Goal: Information Seeking & Learning: Learn about a topic

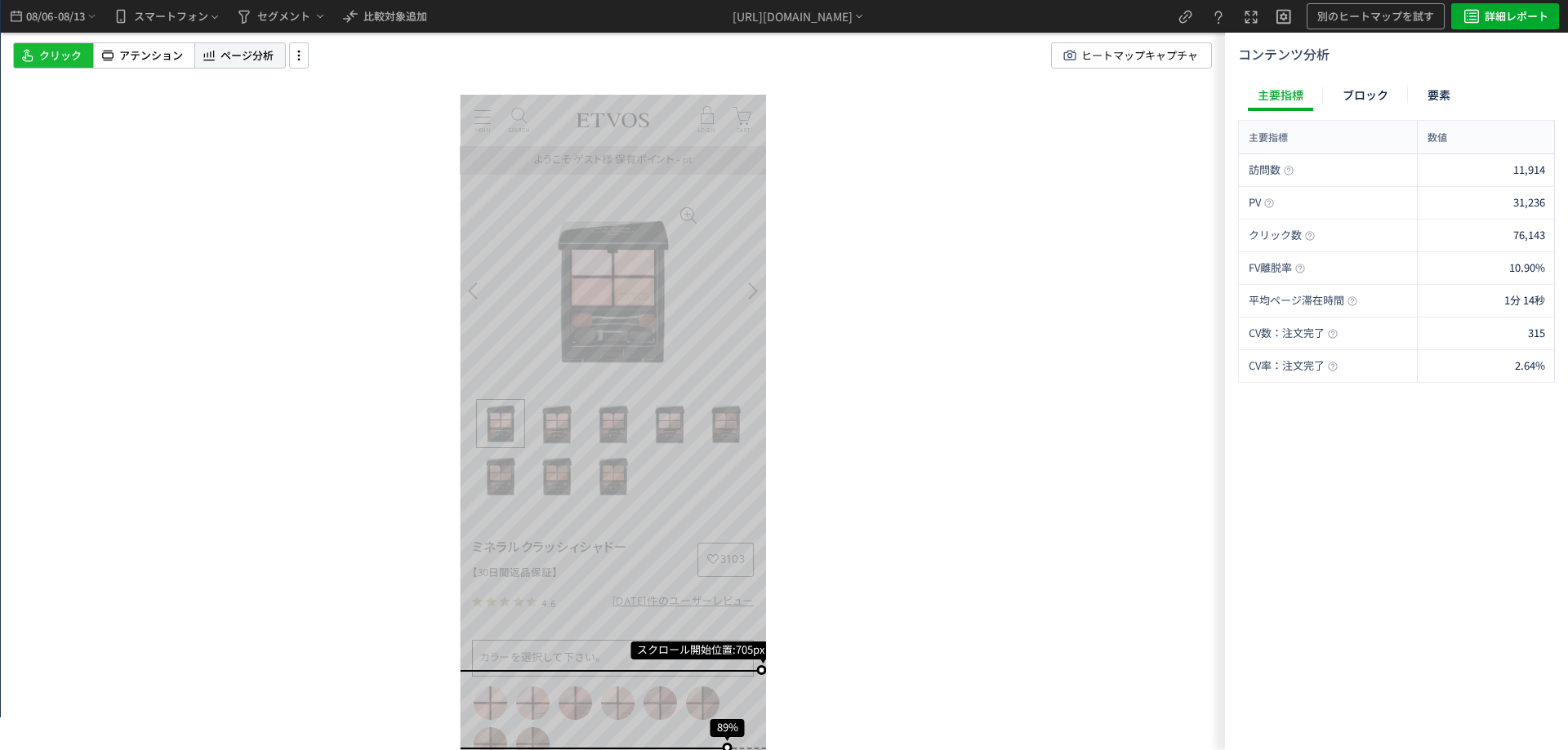
click at [259, 55] on span "ページ分析" at bounding box center [247, 56] width 53 height 16
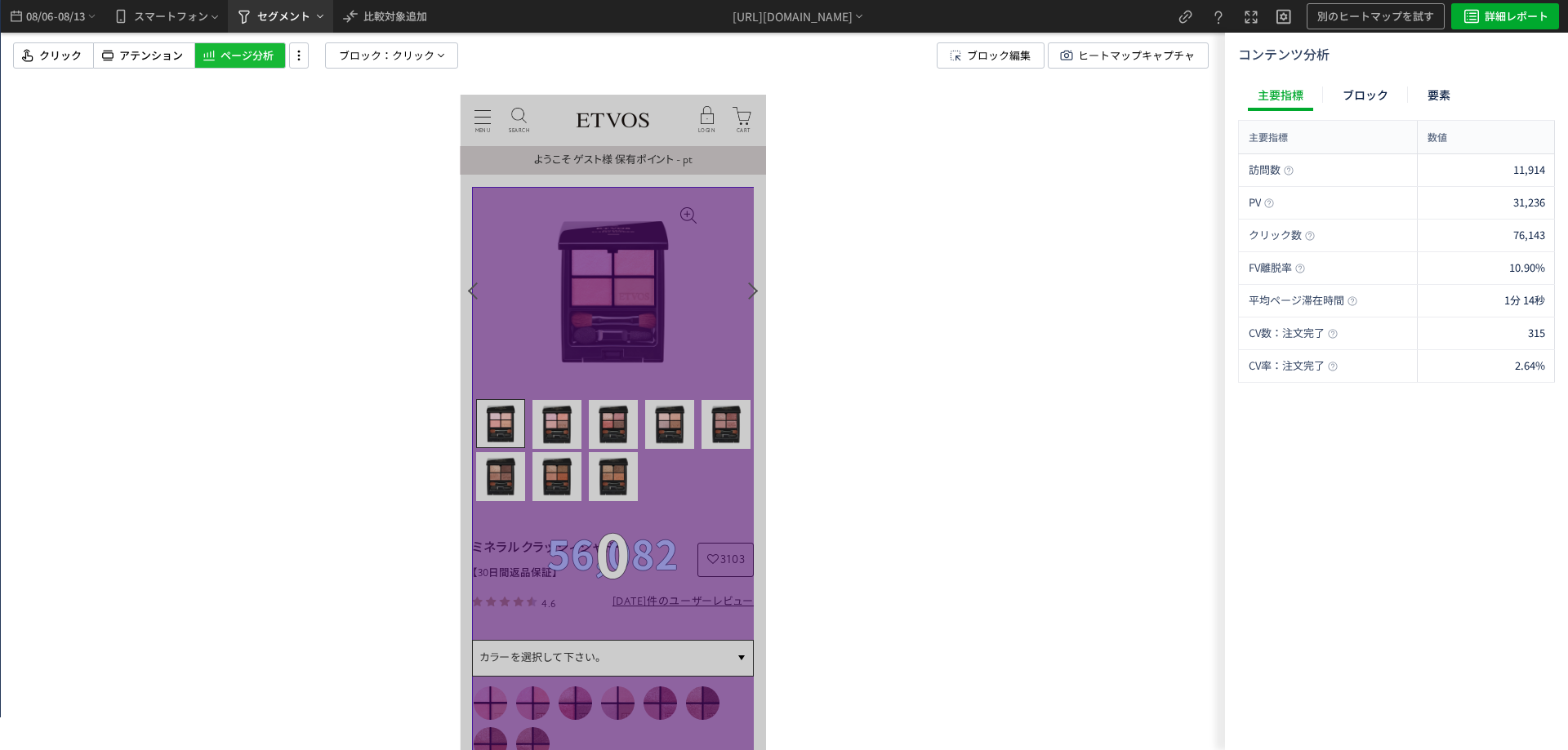
click at [309, 22] on span "セグメント" at bounding box center [284, 16] width 53 height 26
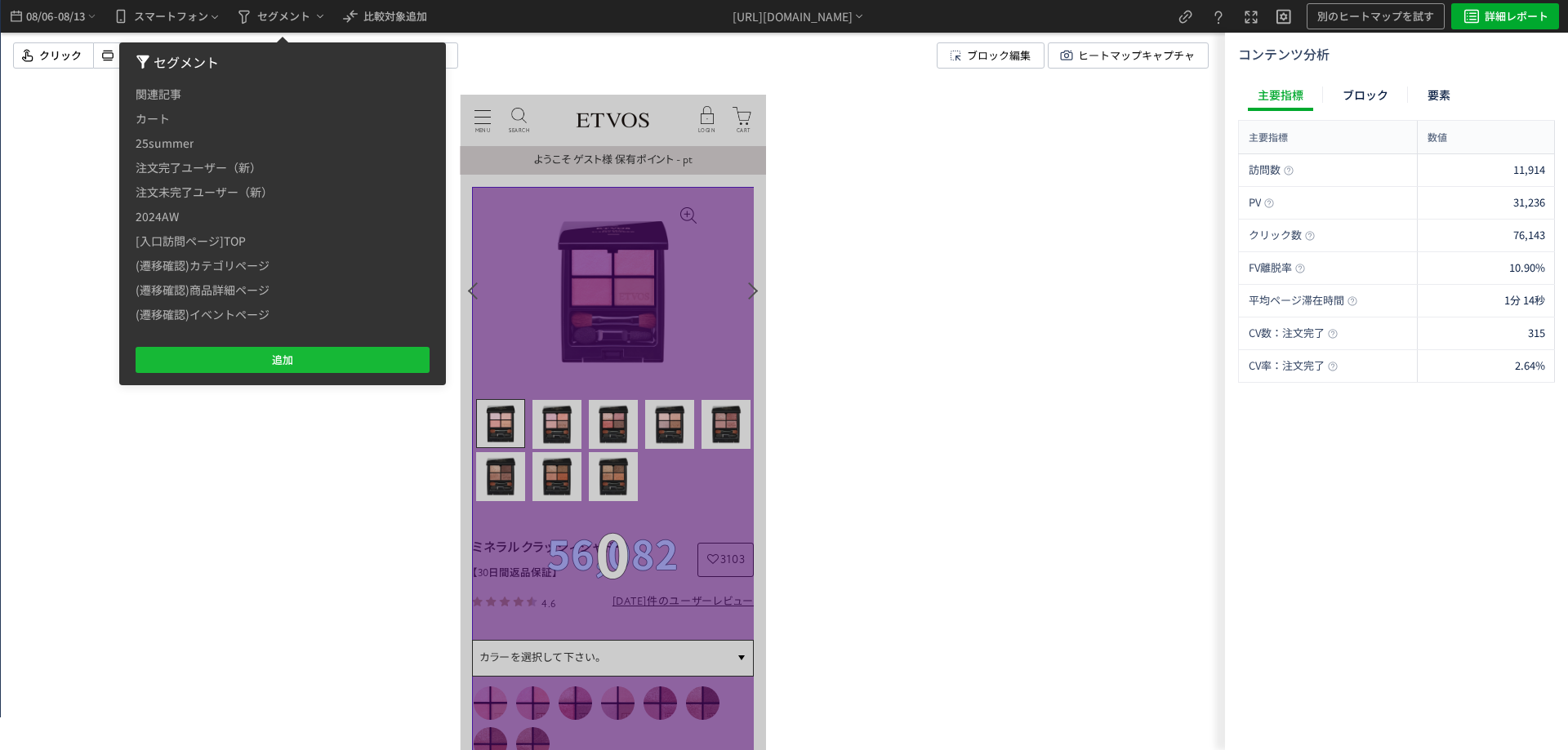
click at [487, 42] on div "クリック アテンション ページ分析 ブロック： クリック ブロック編集 ヒートマップキャプチャ" at bounding box center [626, 55] width 1225 height 26
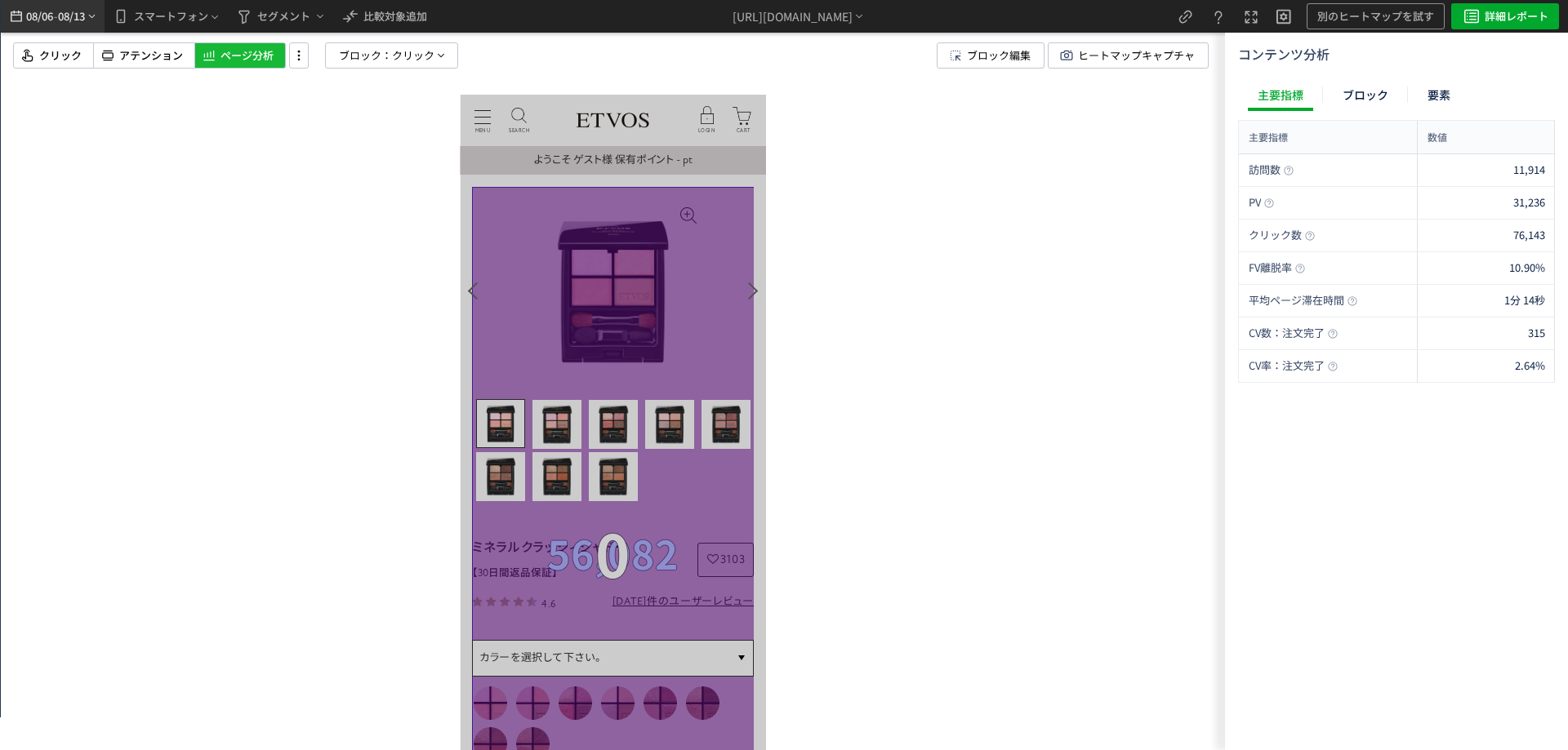
click at [51, 15] on span "08/06" at bounding box center [38, 16] width 27 height 32
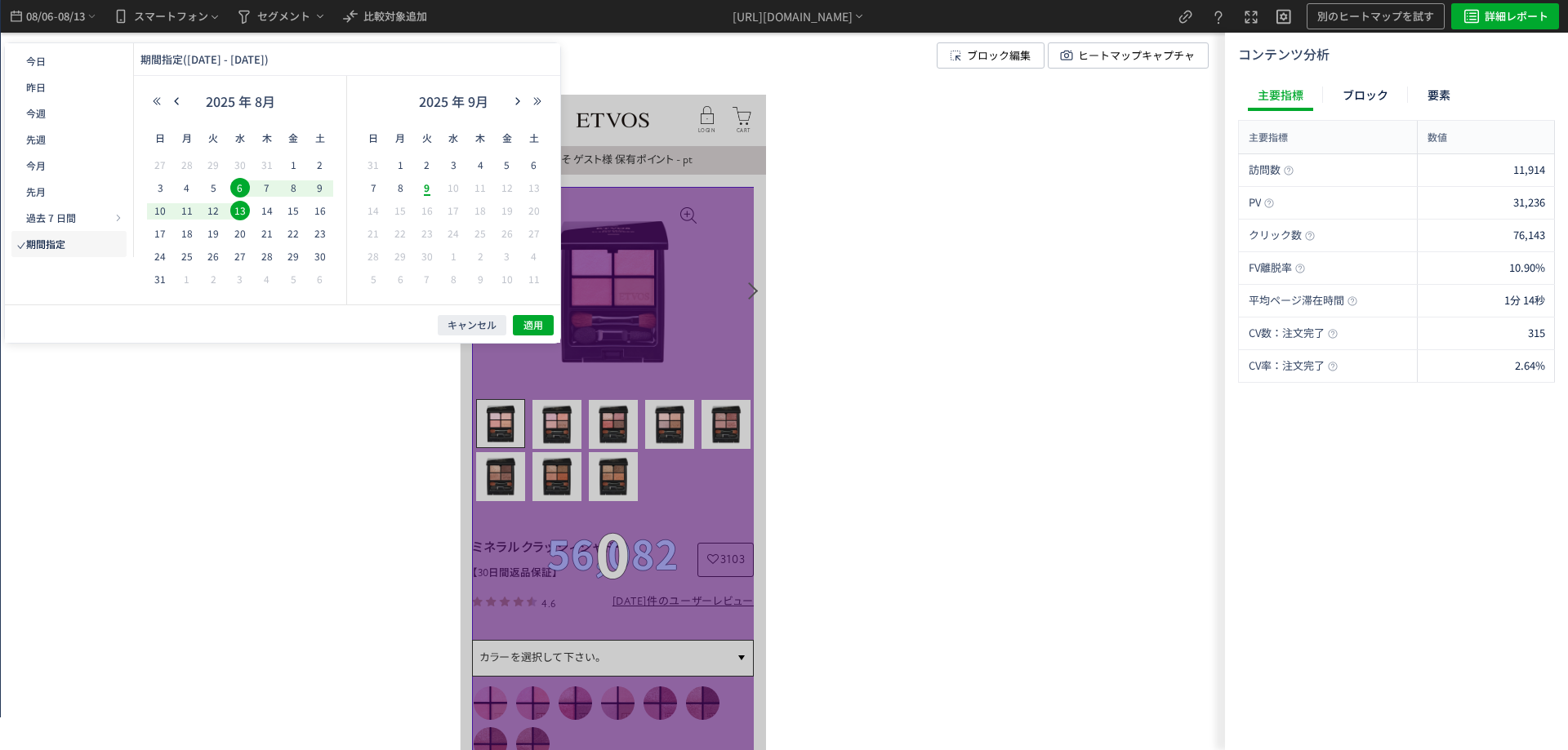
drag, startPoint x: 903, startPoint y: 140, endPoint x: 875, endPoint y: 150, distance: 29.7
click at [905, 140] on div at bounding box center [612, 375] width 1224 height 750
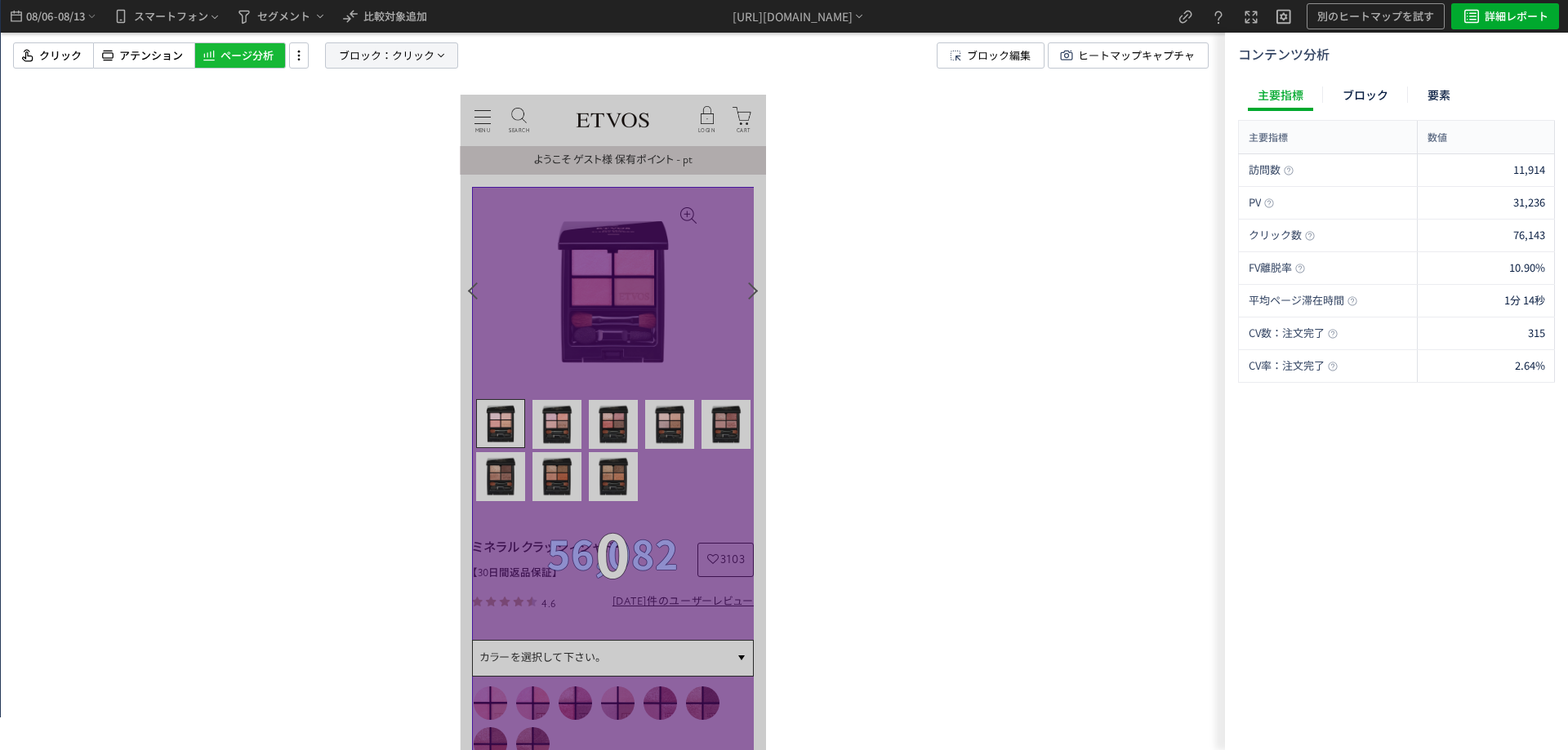
click at [381, 59] on span "ブロック：" at bounding box center [366, 55] width 53 height 24
click at [245, 200] on div at bounding box center [612, 375] width 1224 height 750
click at [155, 60] on span "アテンション" at bounding box center [151, 56] width 64 height 16
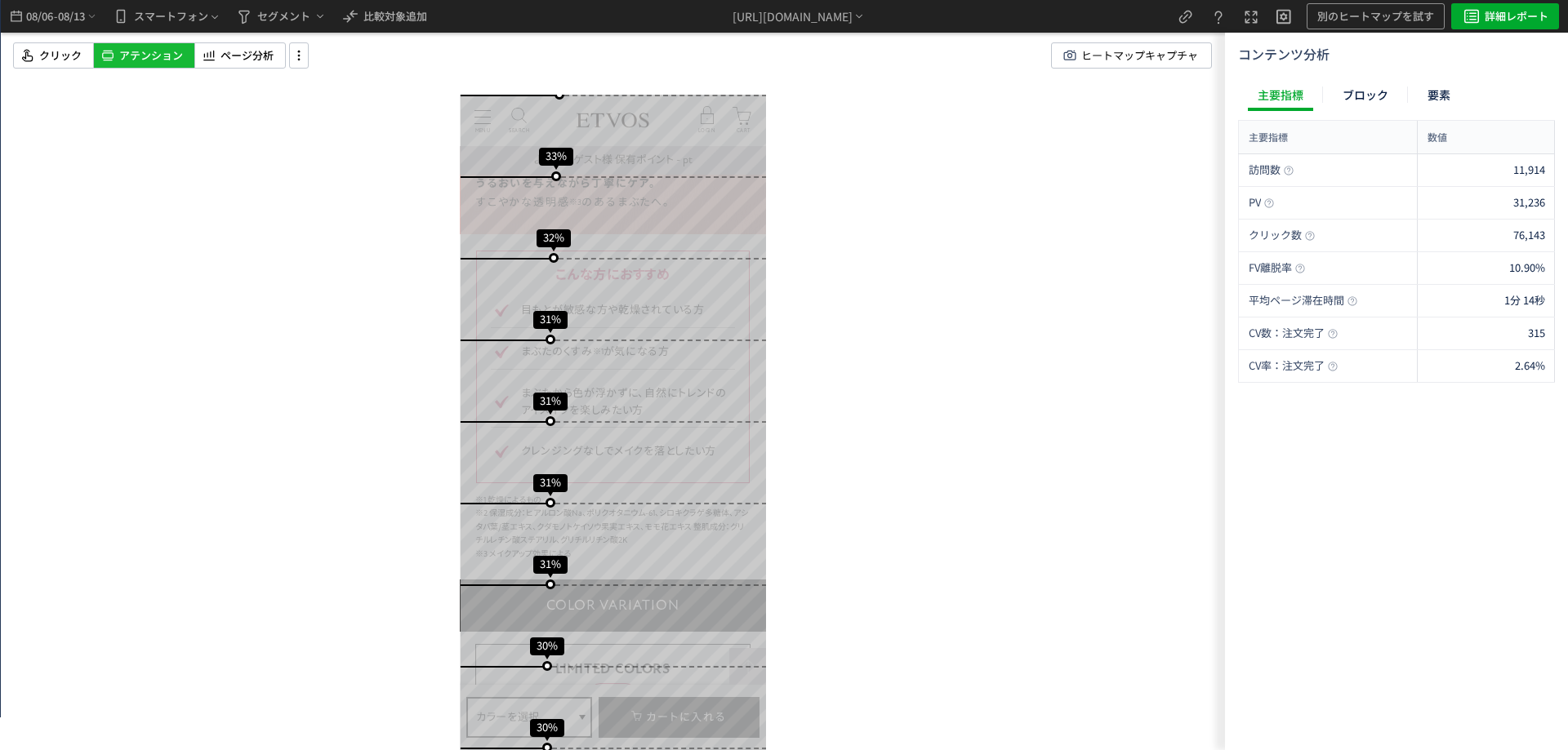
scroll to position [1143, 0]
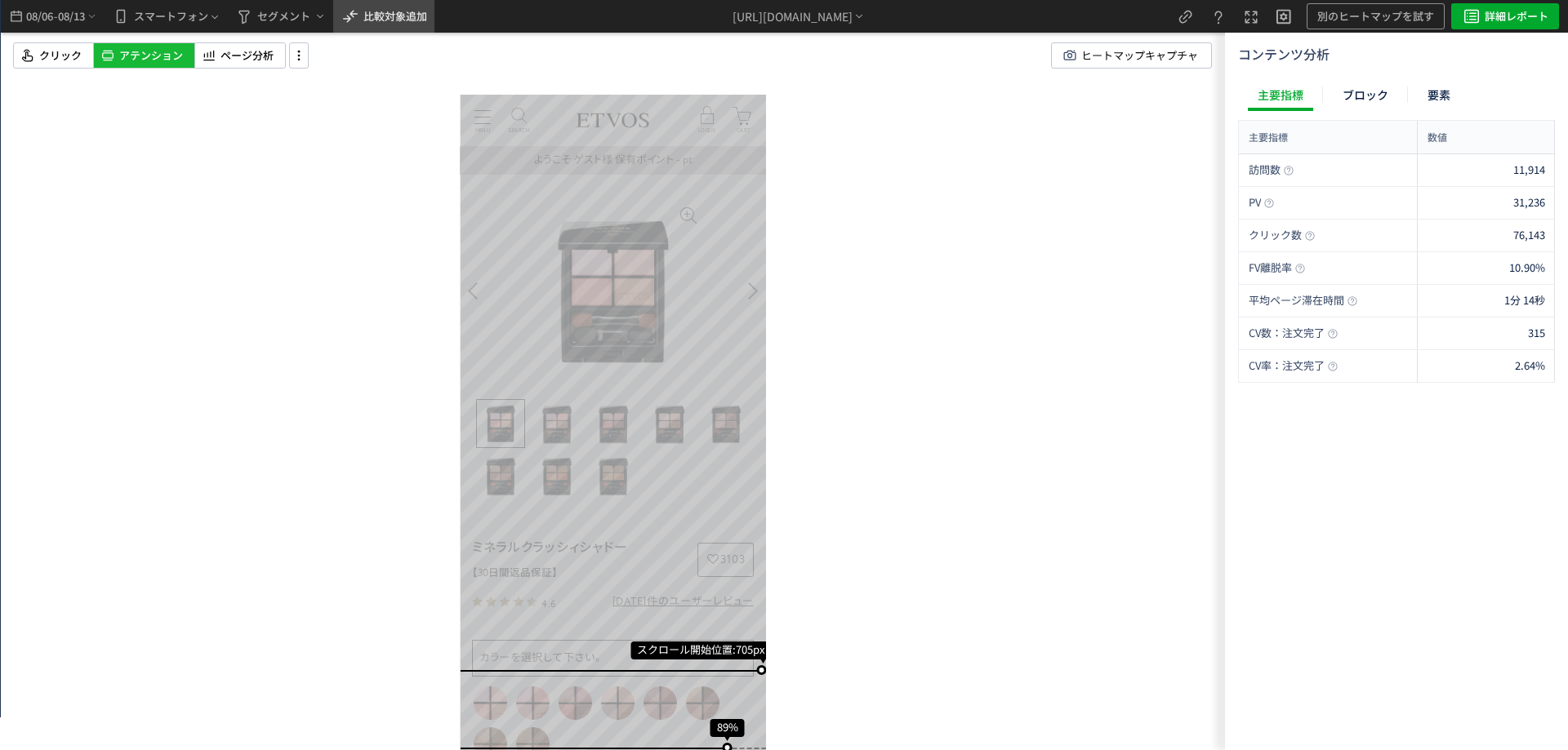
click at [356, 24] on icon "heatmap-top-bar" at bounding box center [351, 17] width 20 height 20
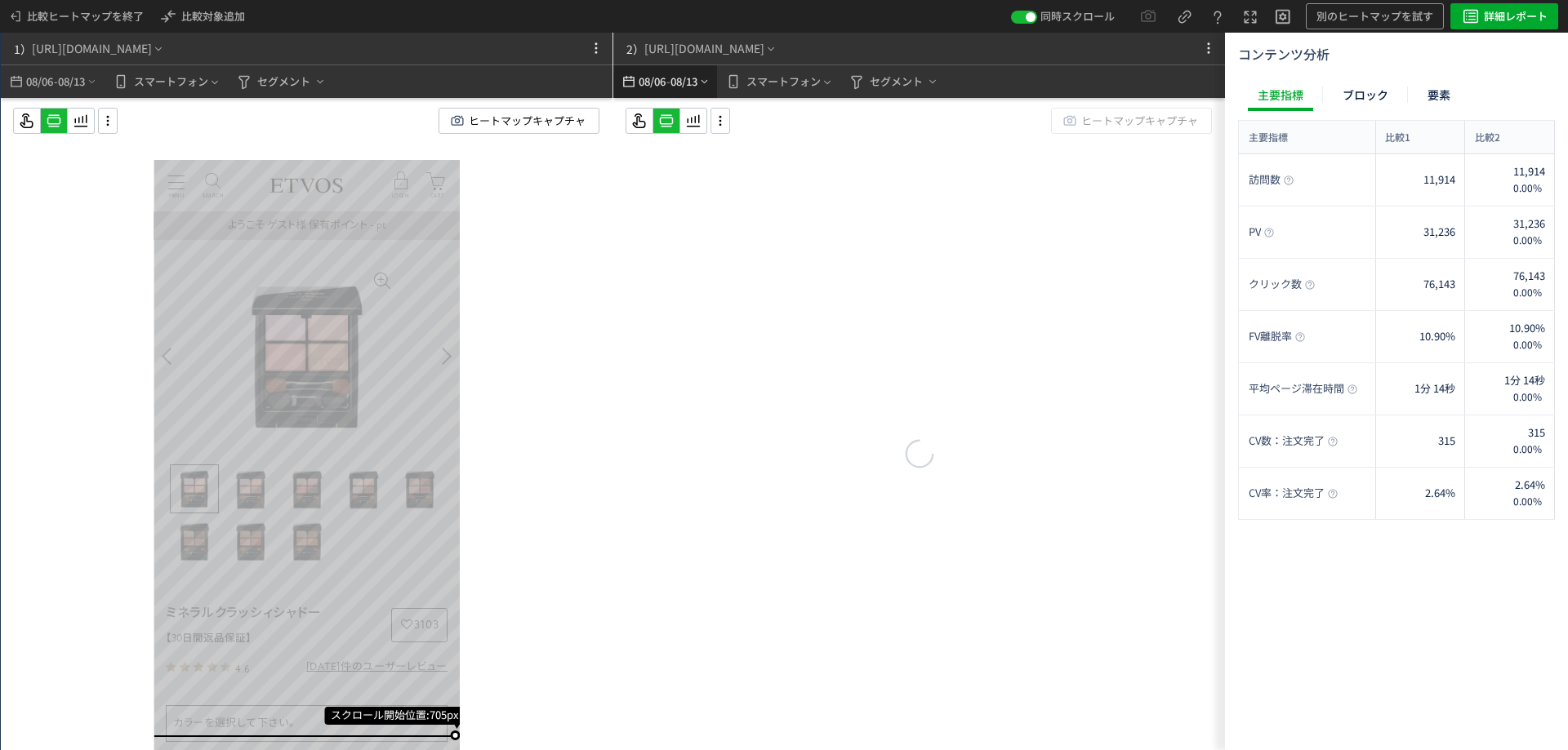
click at [671, 76] on span "-" at bounding box center [668, 81] width 4 height 32
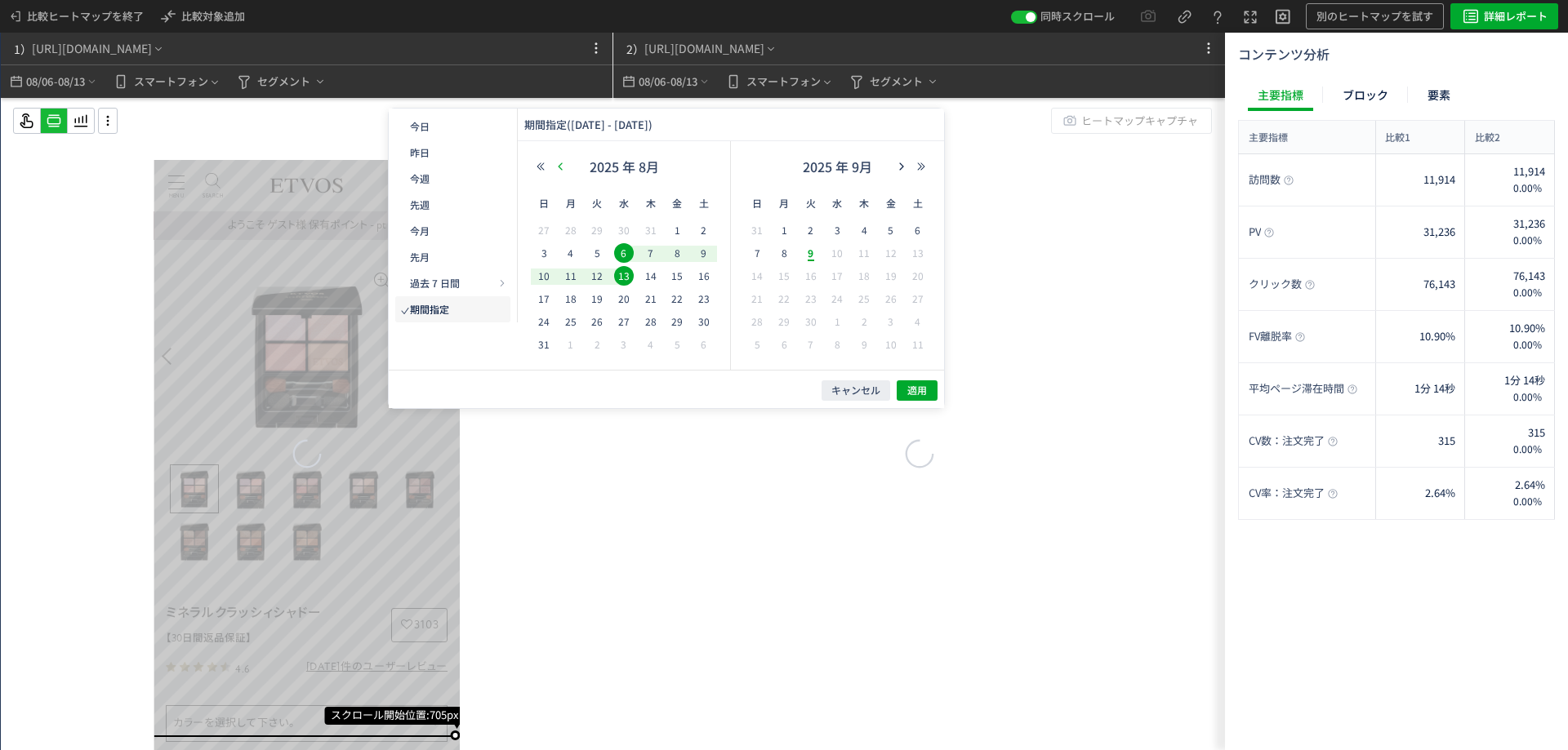
click at [552, 161] on button "button" at bounding box center [561, 167] width 20 height 12
click at [559, 164] on icon "button" at bounding box center [560, 167] width 10 height 10
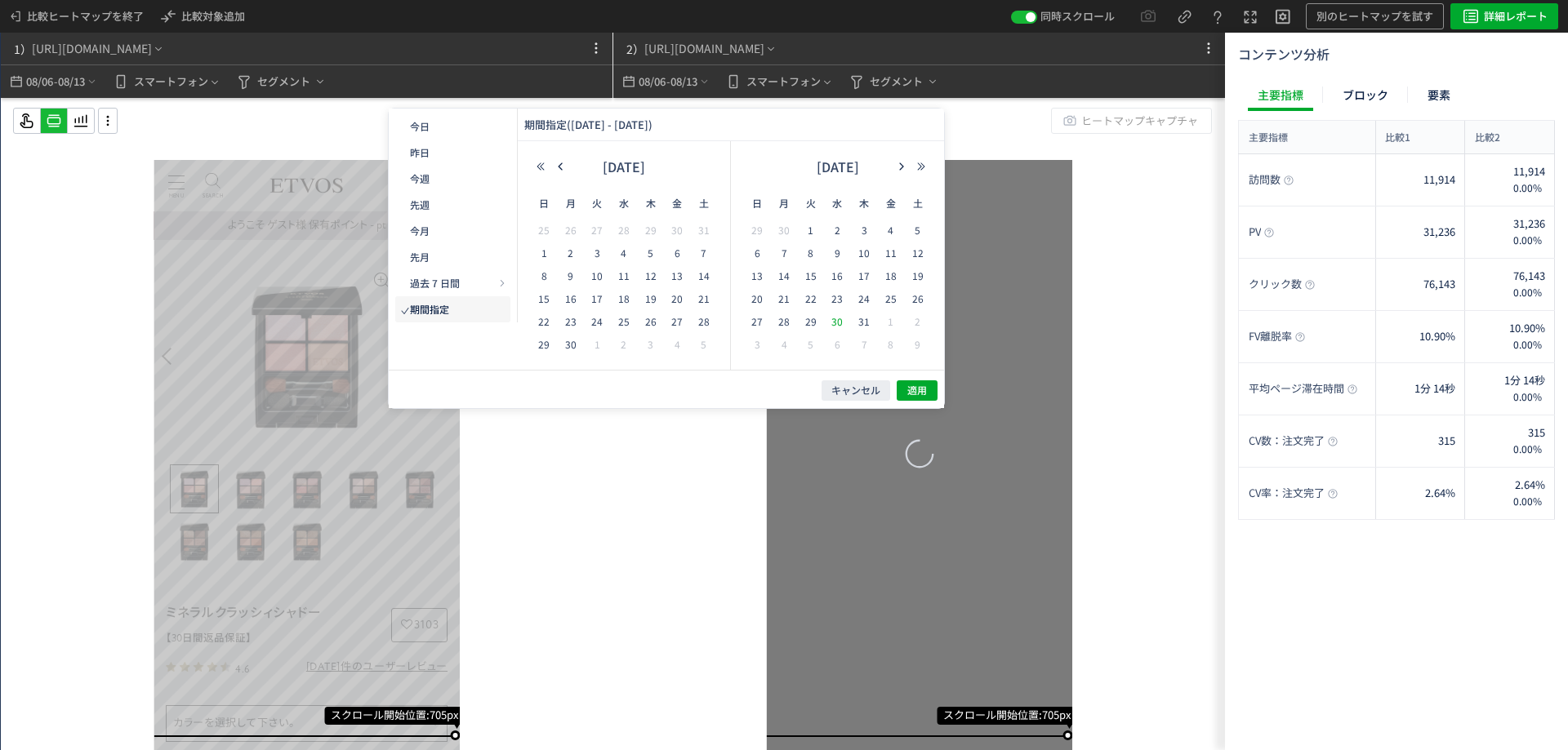
click at [839, 301] on span "23" at bounding box center [838, 299] width 20 height 20
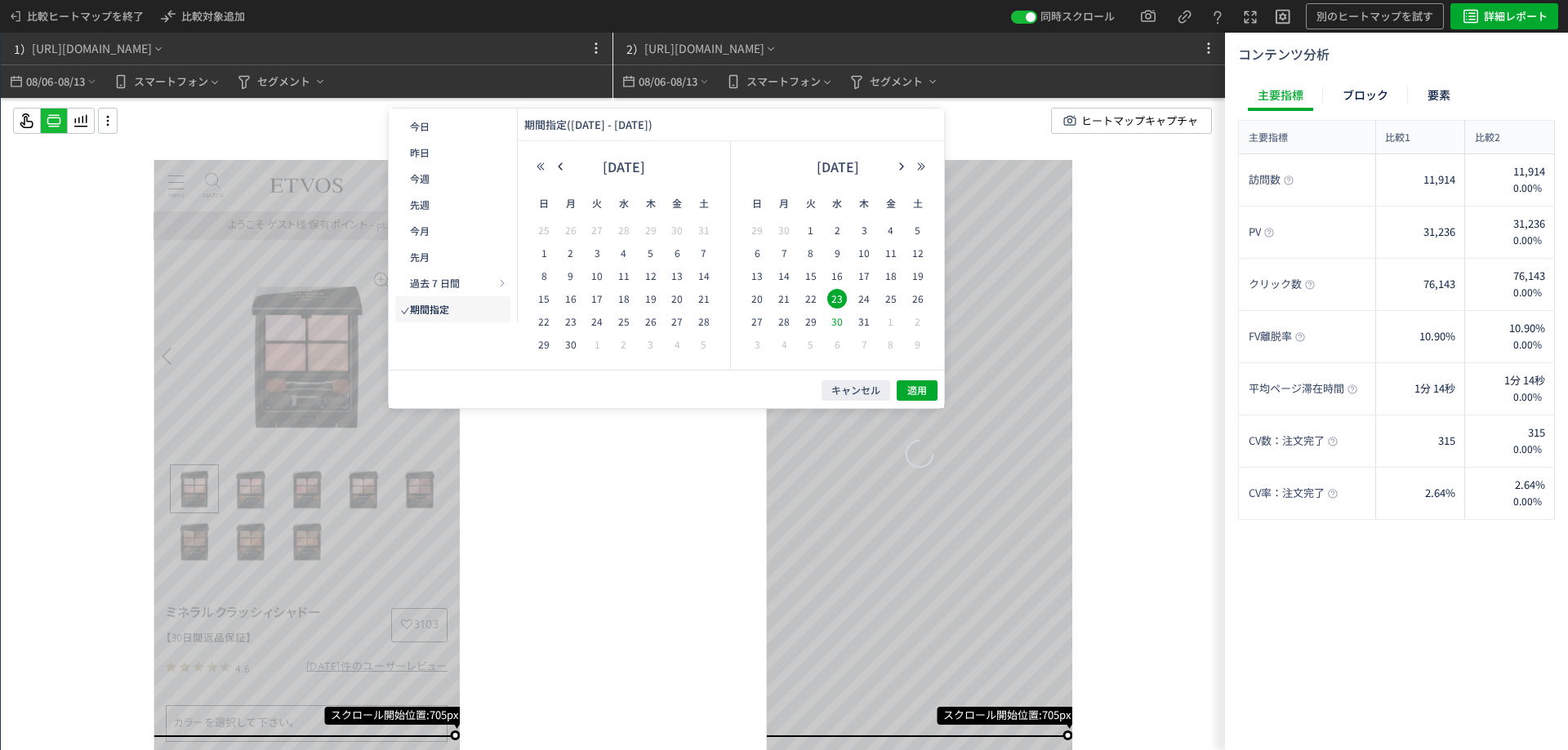
click at [842, 326] on span "30" at bounding box center [838, 321] width 20 height 20
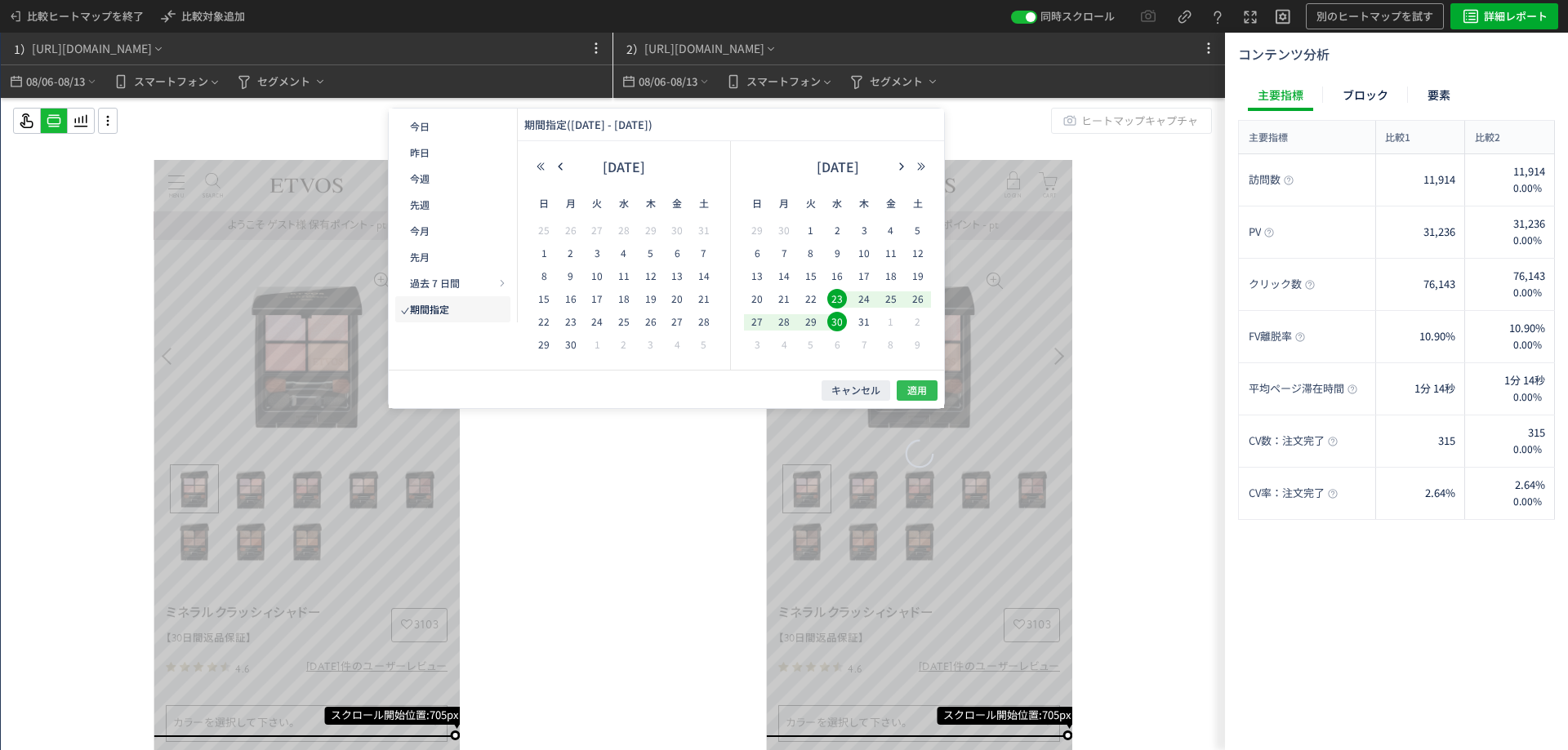
click at [919, 388] on span "適用" at bounding box center [917, 390] width 20 height 14
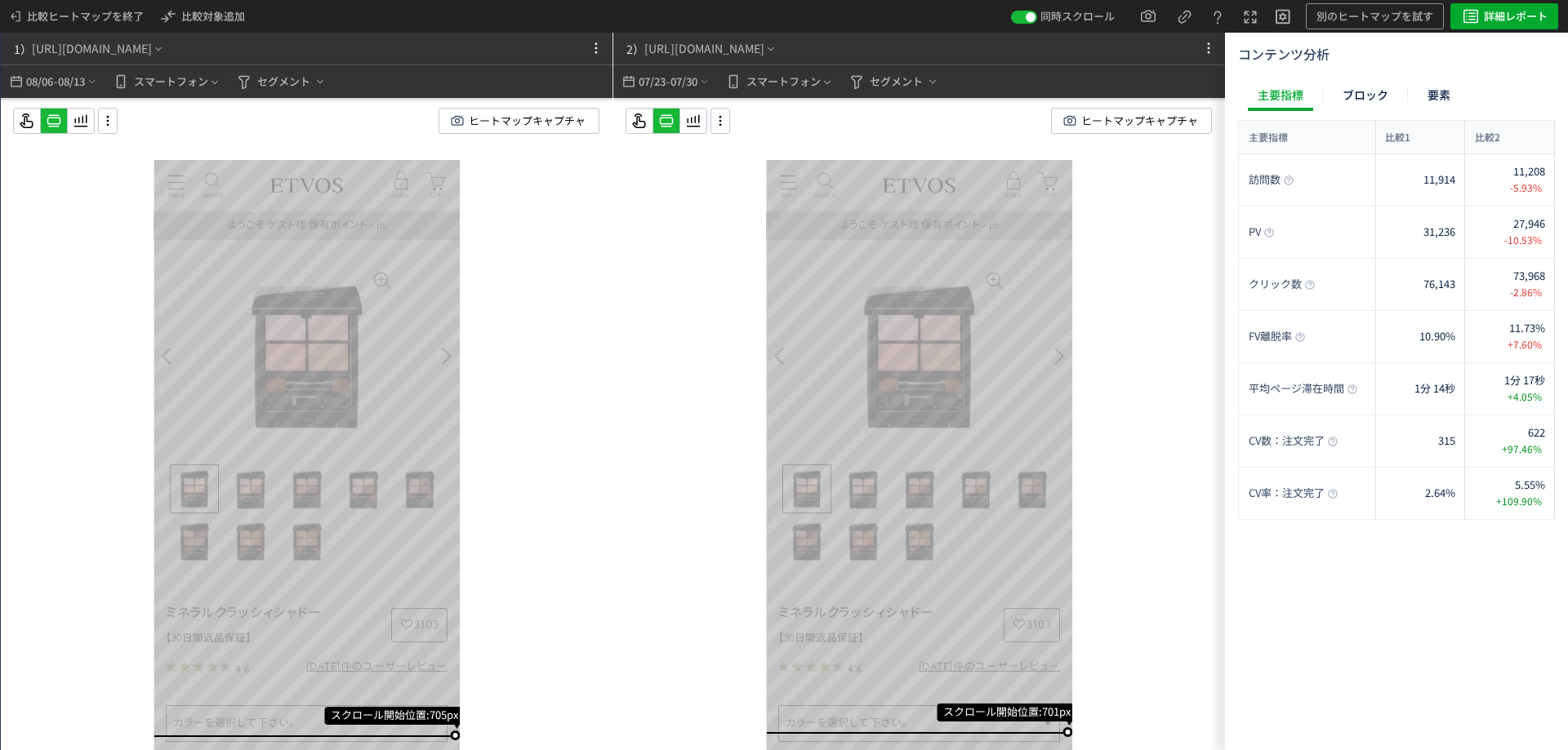
click at [1179, 255] on div "スクロール開始位置:701px スクロール到達率 89% スクロール到達率 87% スクロール到達率 85% スクロール到達率 84% スクロール到達率 82…" at bounding box center [919, 457] width 612 height 718
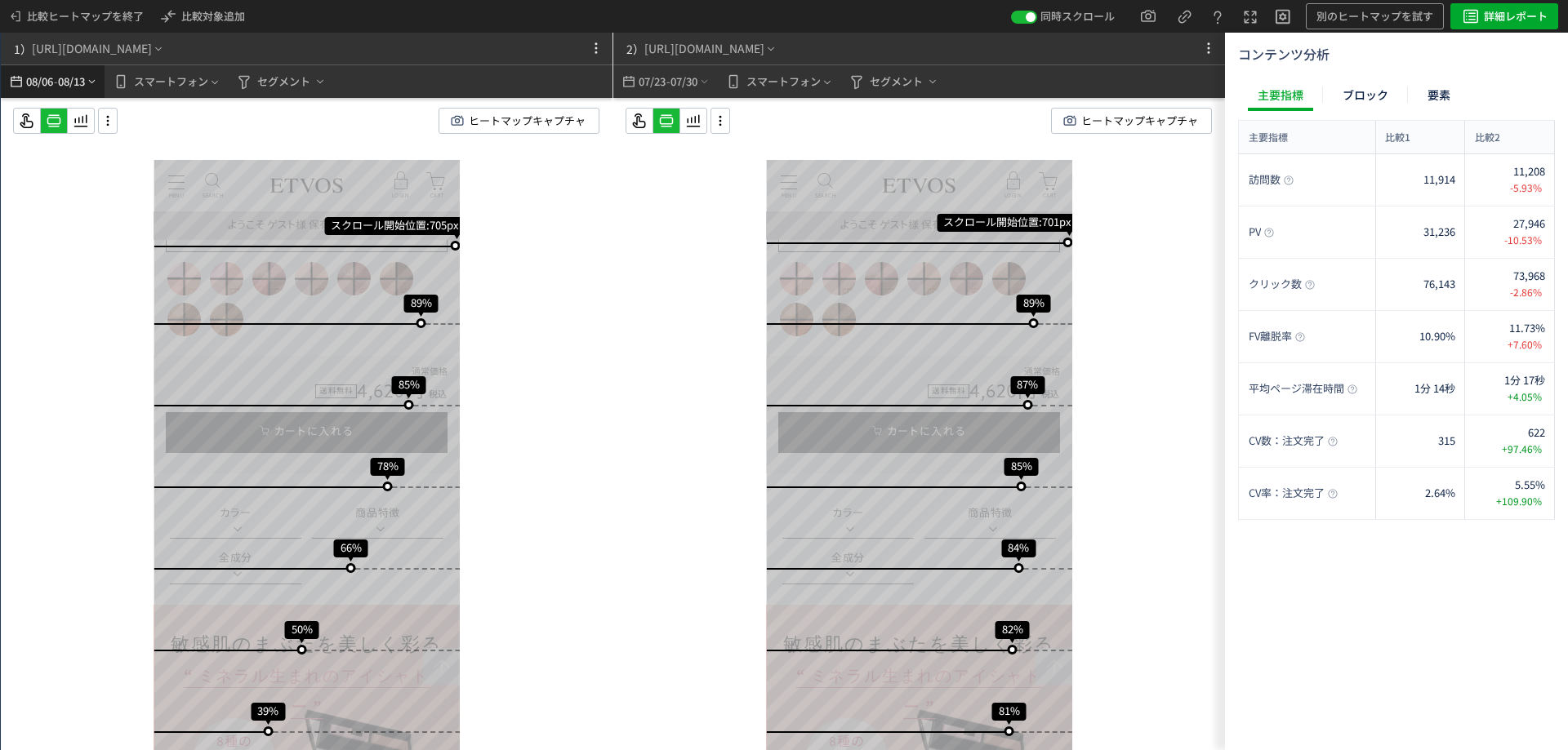
click at [91, 77] on icon "heatmap-top-bar" at bounding box center [91, 81] width 12 height 13
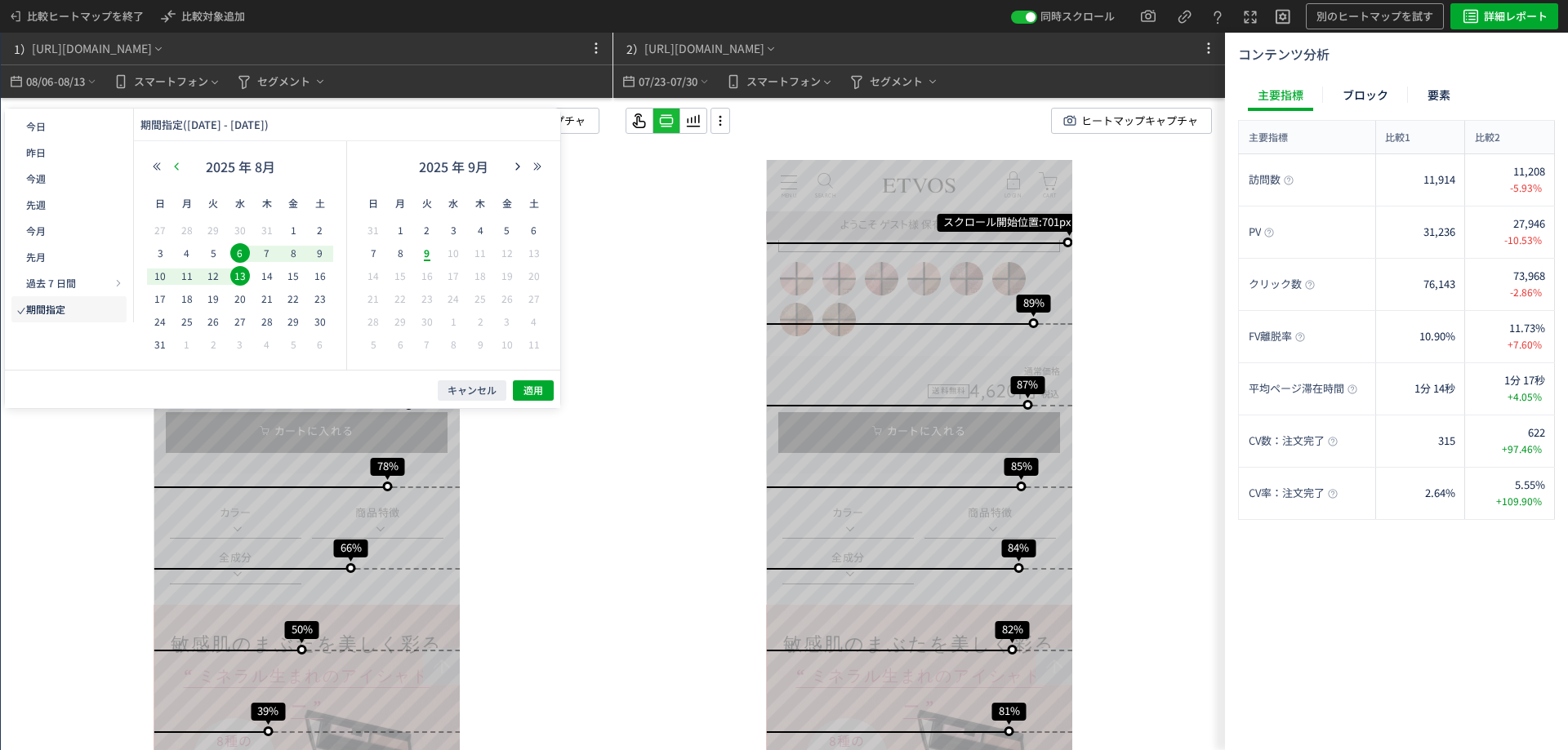
click at [174, 165] on icon "button" at bounding box center [176, 167] width 10 height 10
click at [245, 297] on span "23" at bounding box center [240, 299] width 20 height 20
click at [240, 319] on span "30" at bounding box center [240, 321] width 20 height 20
drag, startPoint x: 535, startPoint y: 393, endPoint x: 521, endPoint y: 380, distance: 19.1
click at [533, 394] on span "適用" at bounding box center [533, 390] width 20 height 14
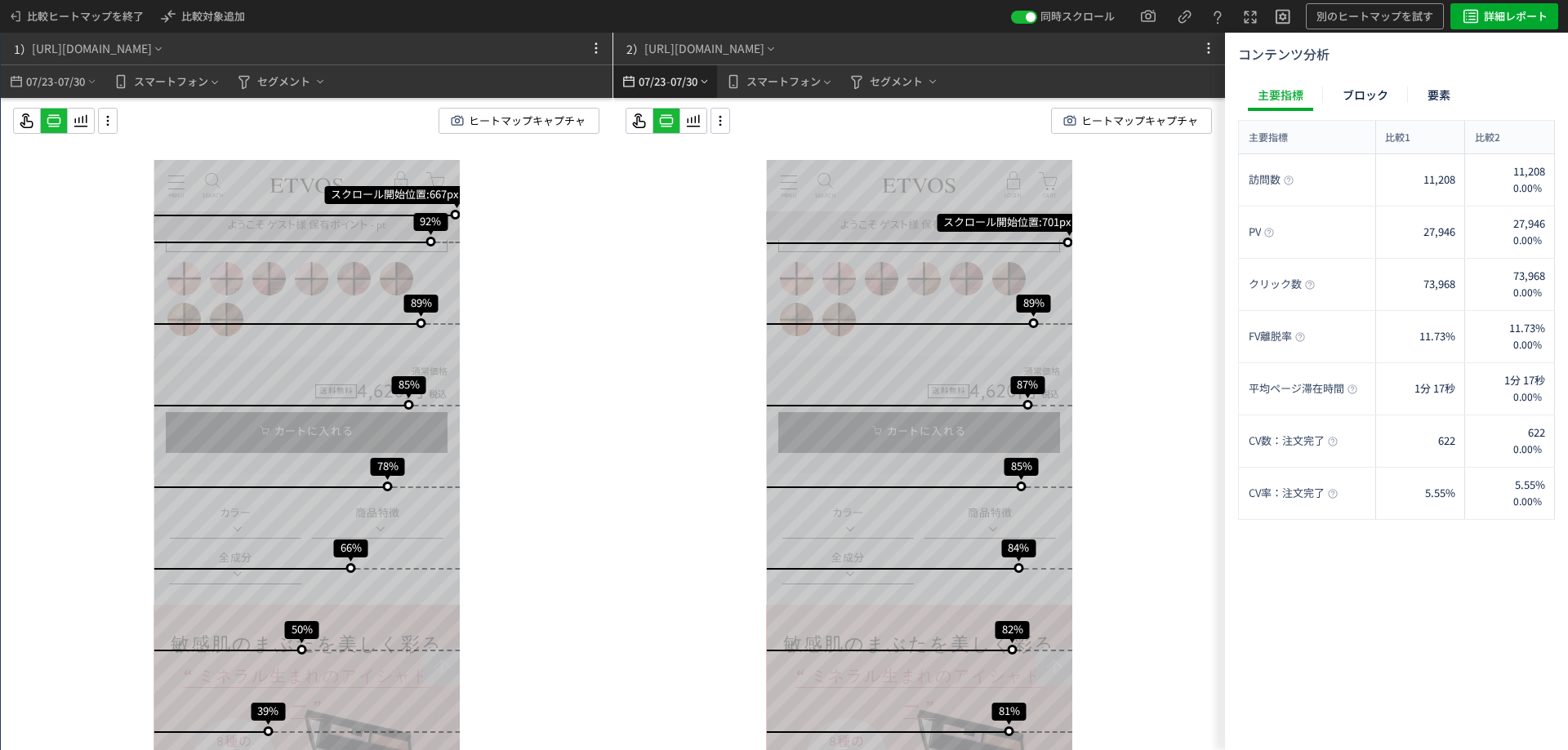
click at [680, 79] on span "07/30" at bounding box center [684, 81] width 27 height 32
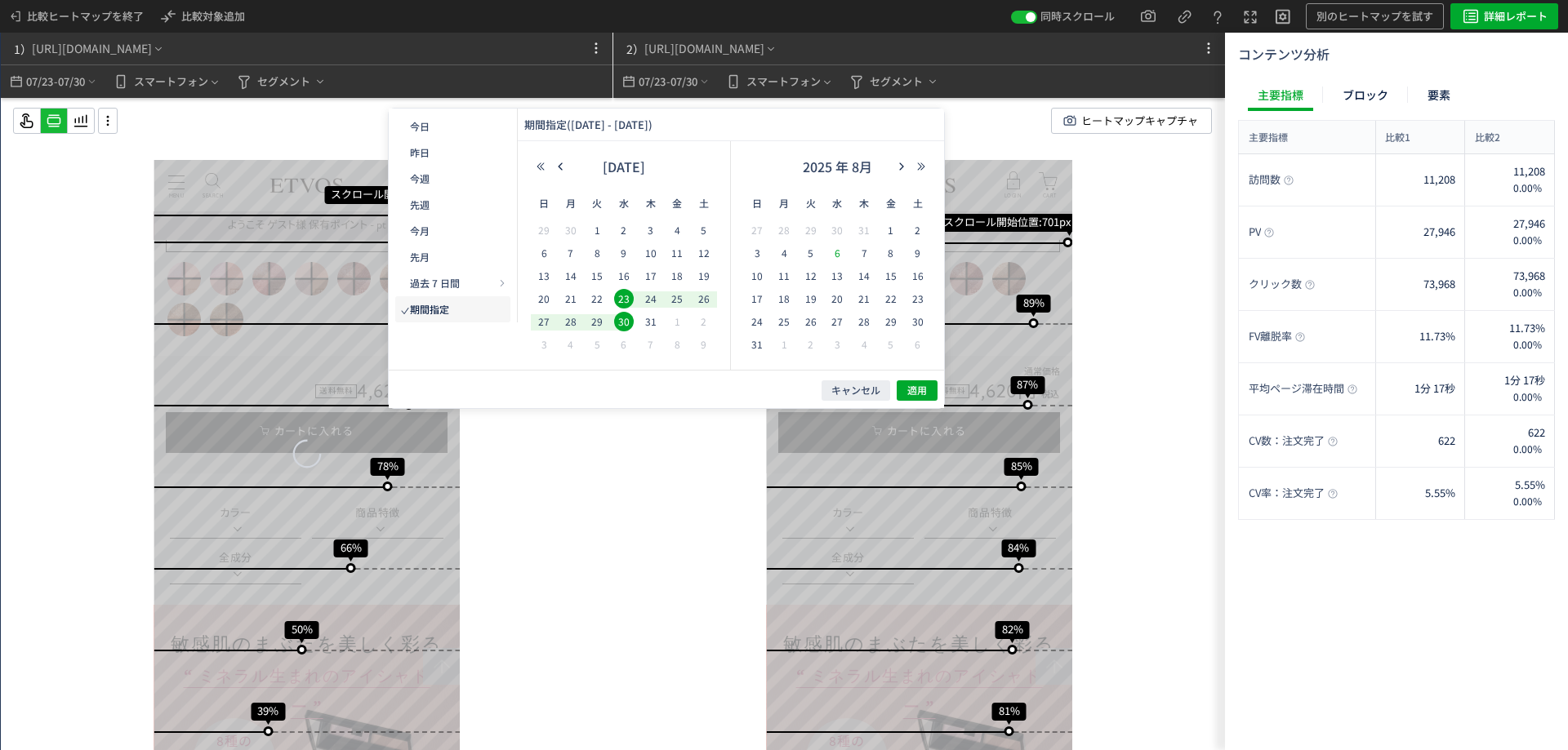
click at [844, 251] on span "6" at bounding box center [838, 253] width 20 height 20
drag, startPoint x: 839, startPoint y: 272, endPoint x: 841, endPoint y: 283, distance: 11.2
click at [839, 273] on span "13" at bounding box center [838, 276] width 20 height 20
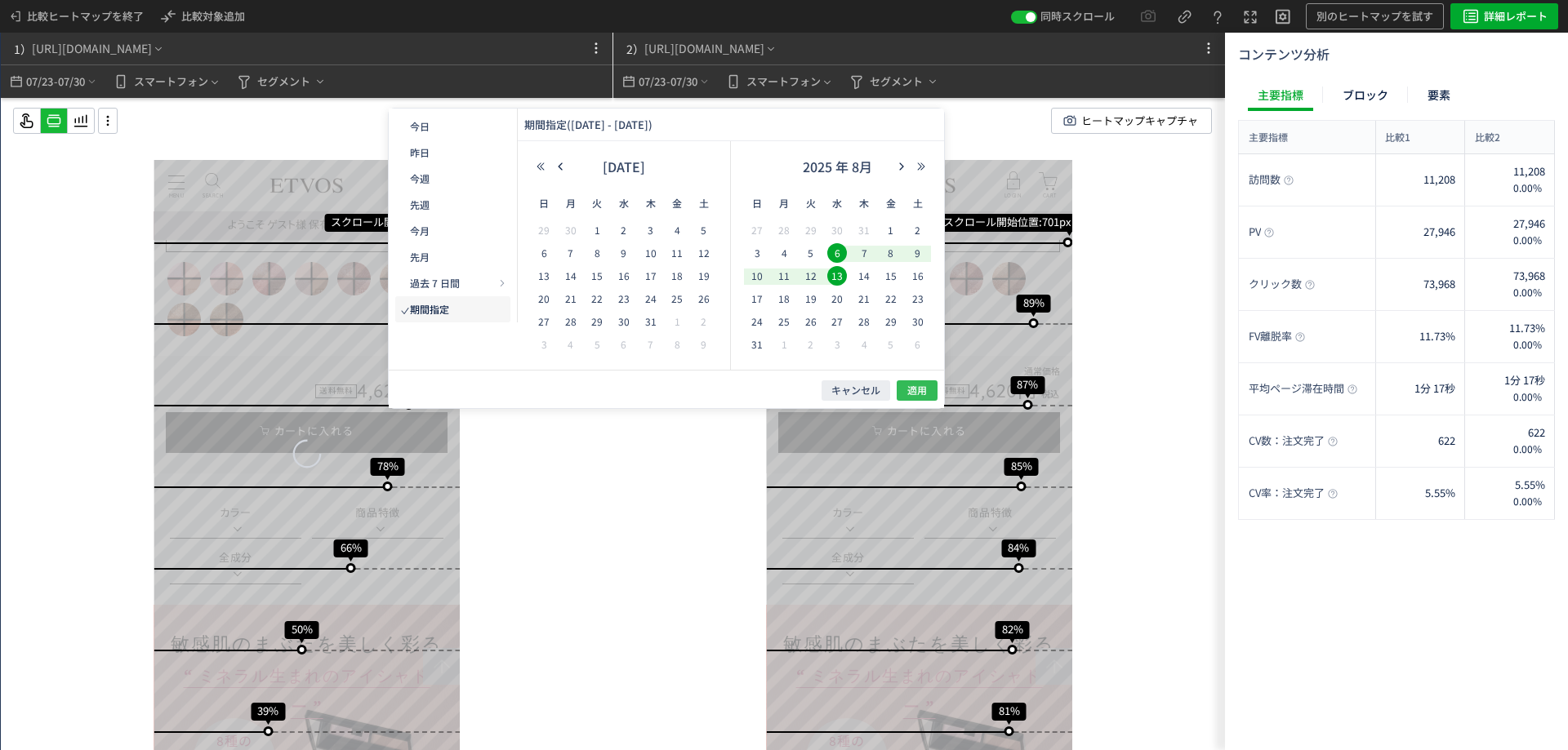
click at [919, 390] on span "適用" at bounding box center [917, 390] width 20 height 14
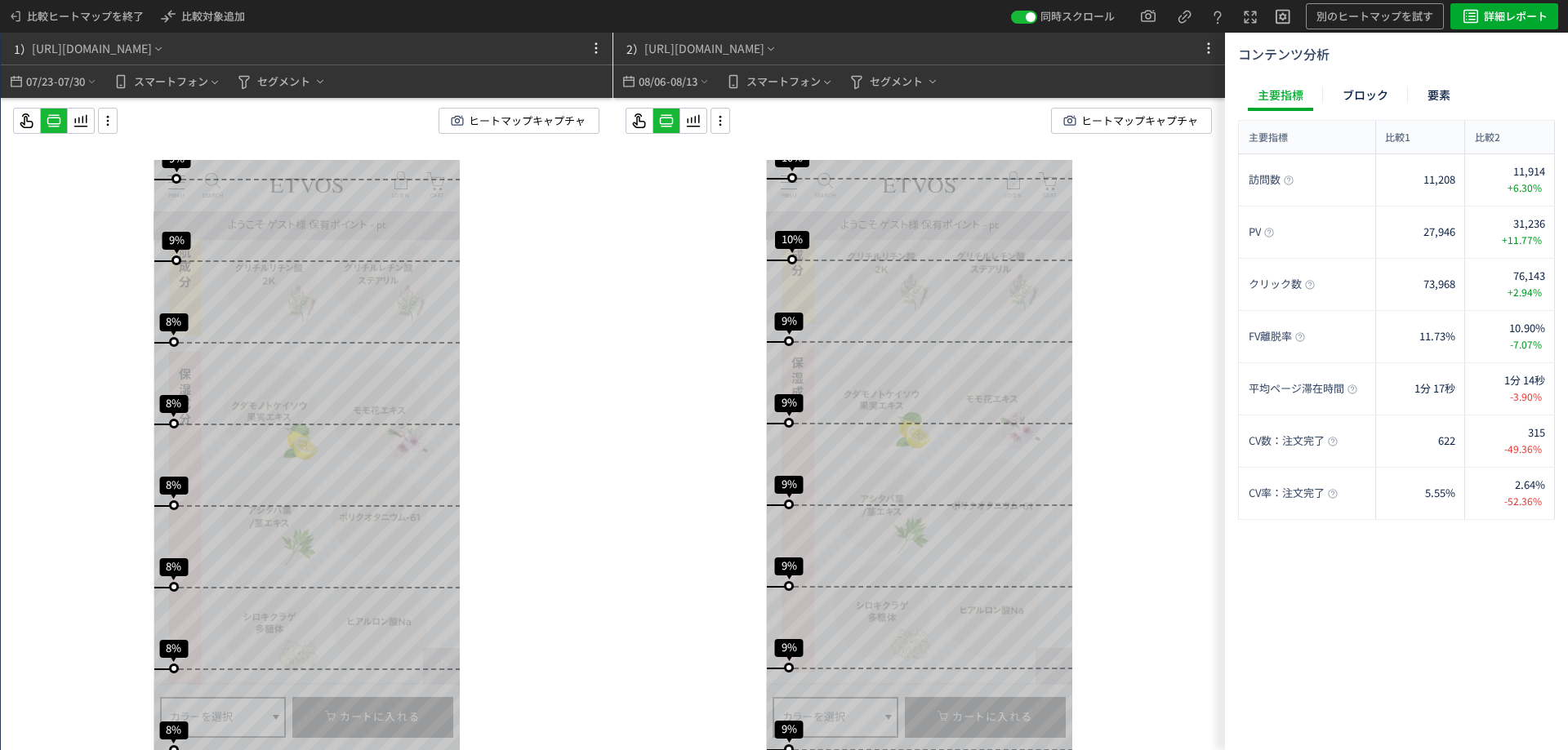
scroll to position [13307, 0]
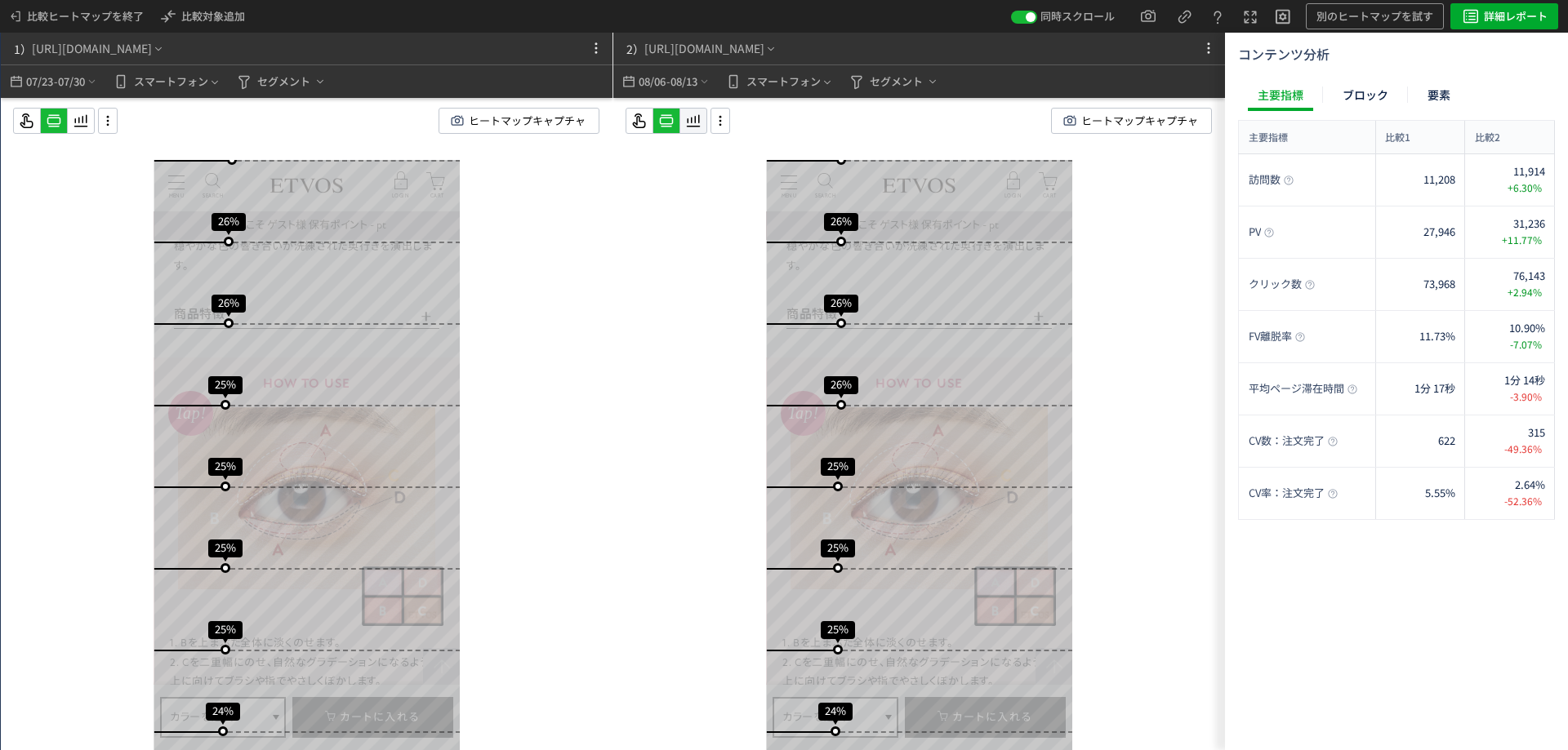
click at [695, 129] on icon at bounding box center [694, 121] width 20 height 20
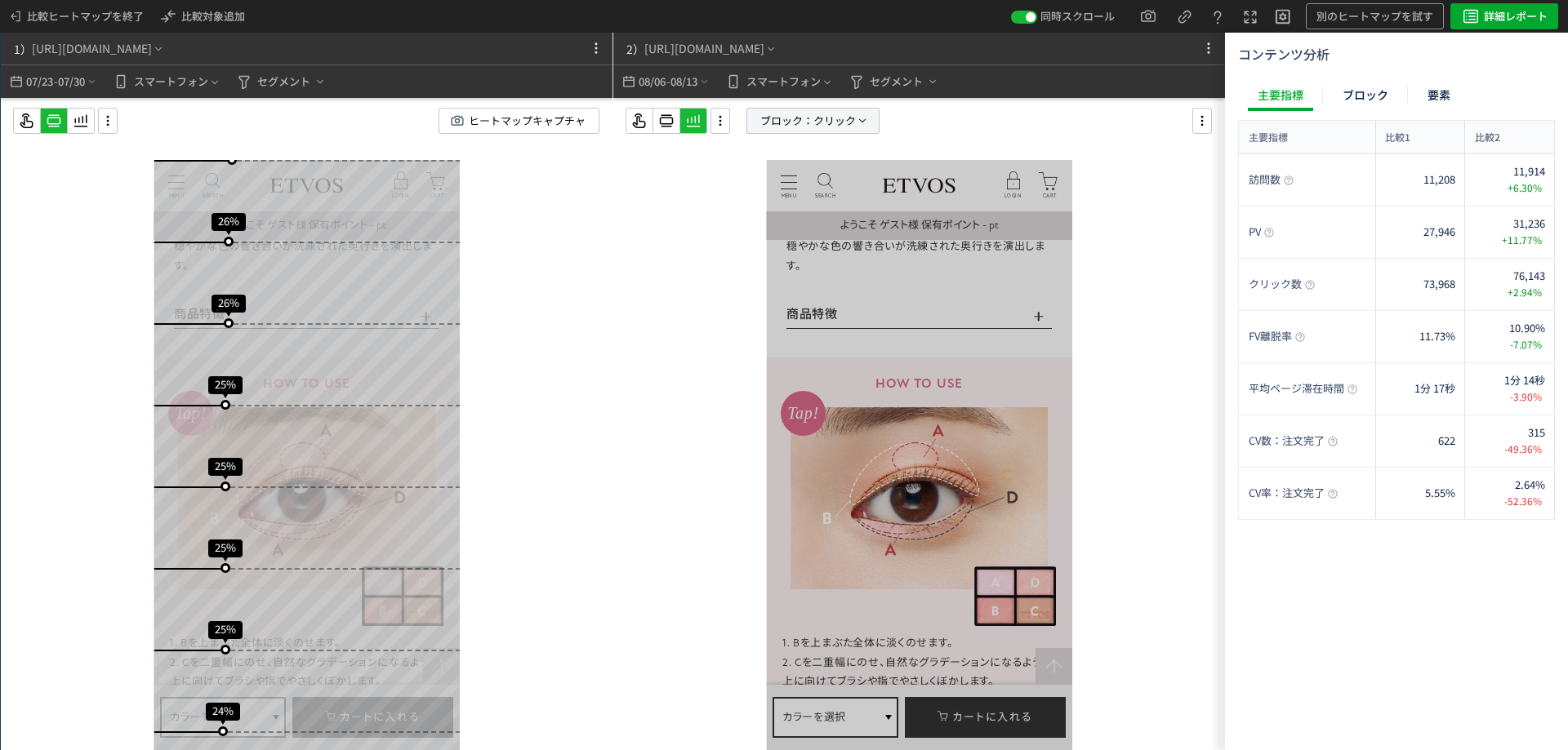
click at [801, 126] on span "ブロック：" at bounding box center [787, 120] width 53 height 24
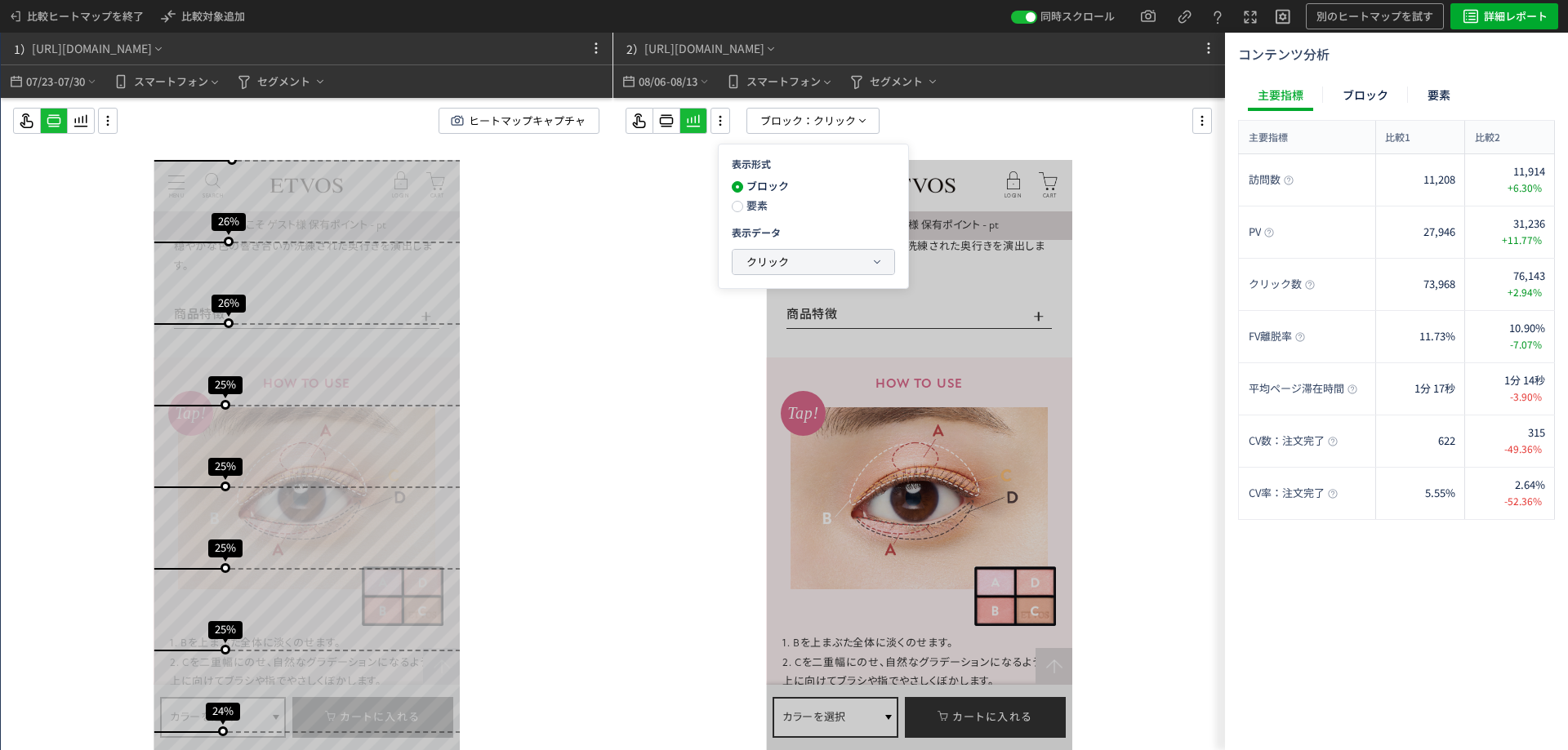
click at [775, 262] on span "クリック" at bounding box center [767, 262] width 42 height 16
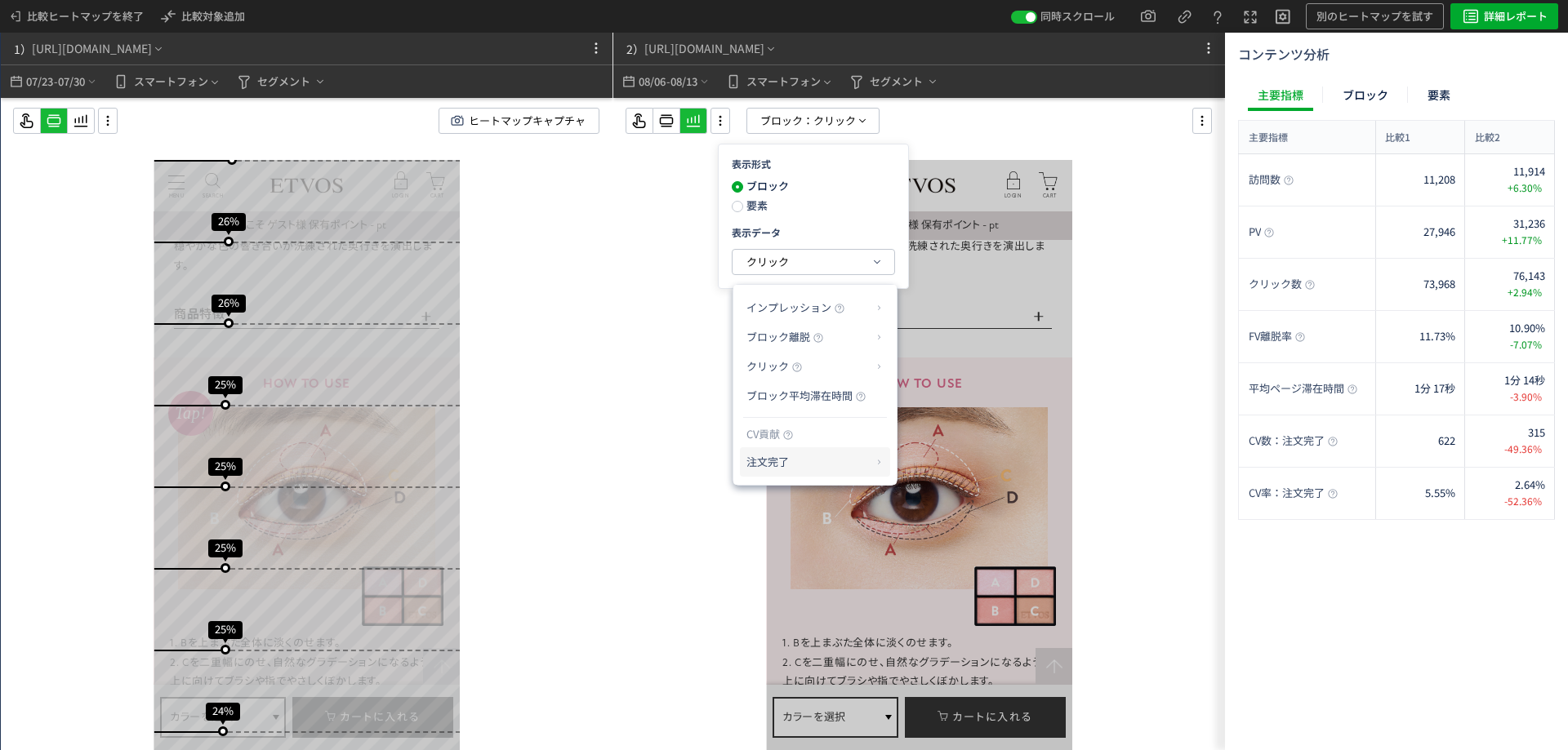
click at [786, 461] on p "注文完了" at bounding box center [809, 462] width 125 height 27
click at [944, 504] on li "CV貢献率" at bounding box center [929, 501] width 57 height 29
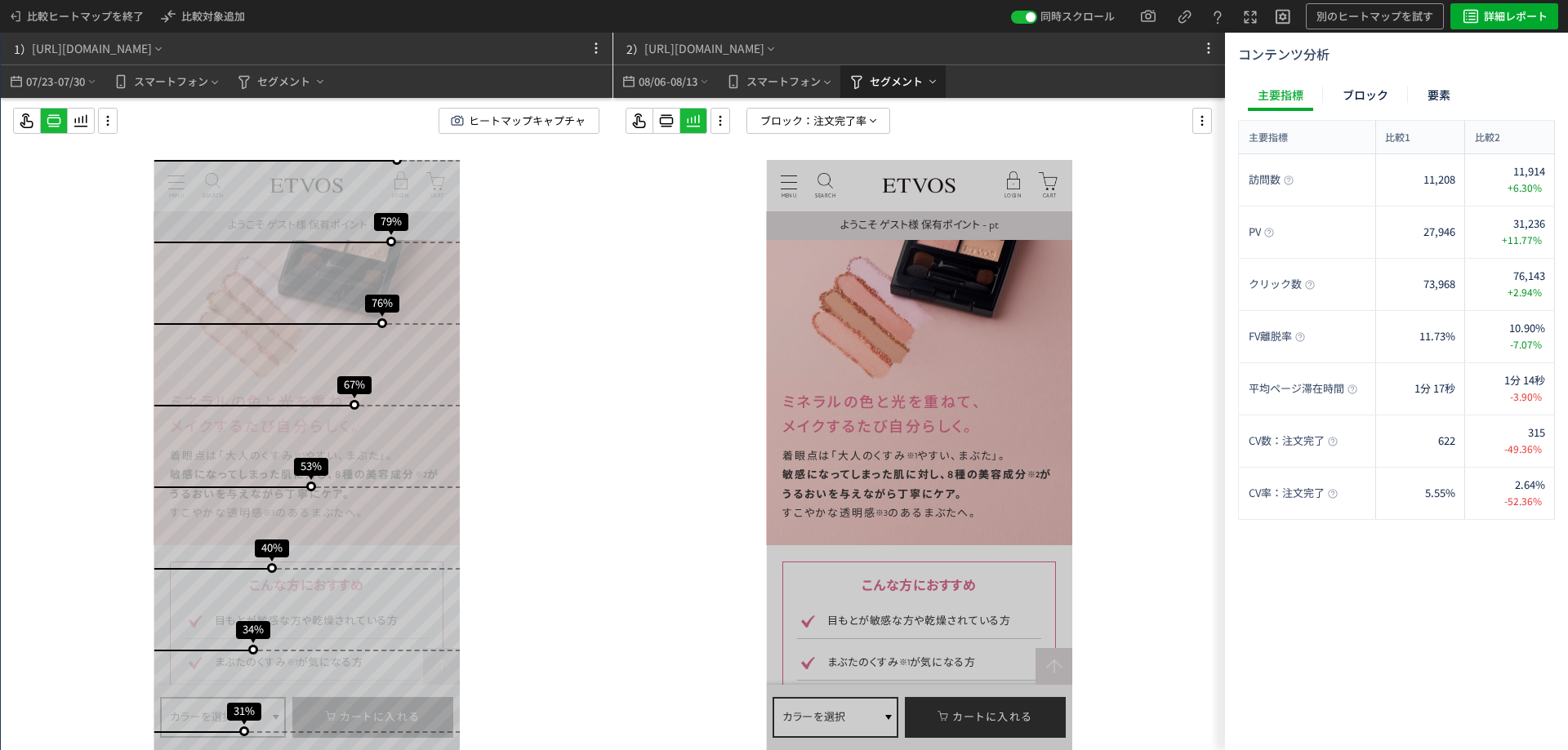
click at [900, 81] on span "セグメント" at bounding box center [897, 81] width 53 height 26
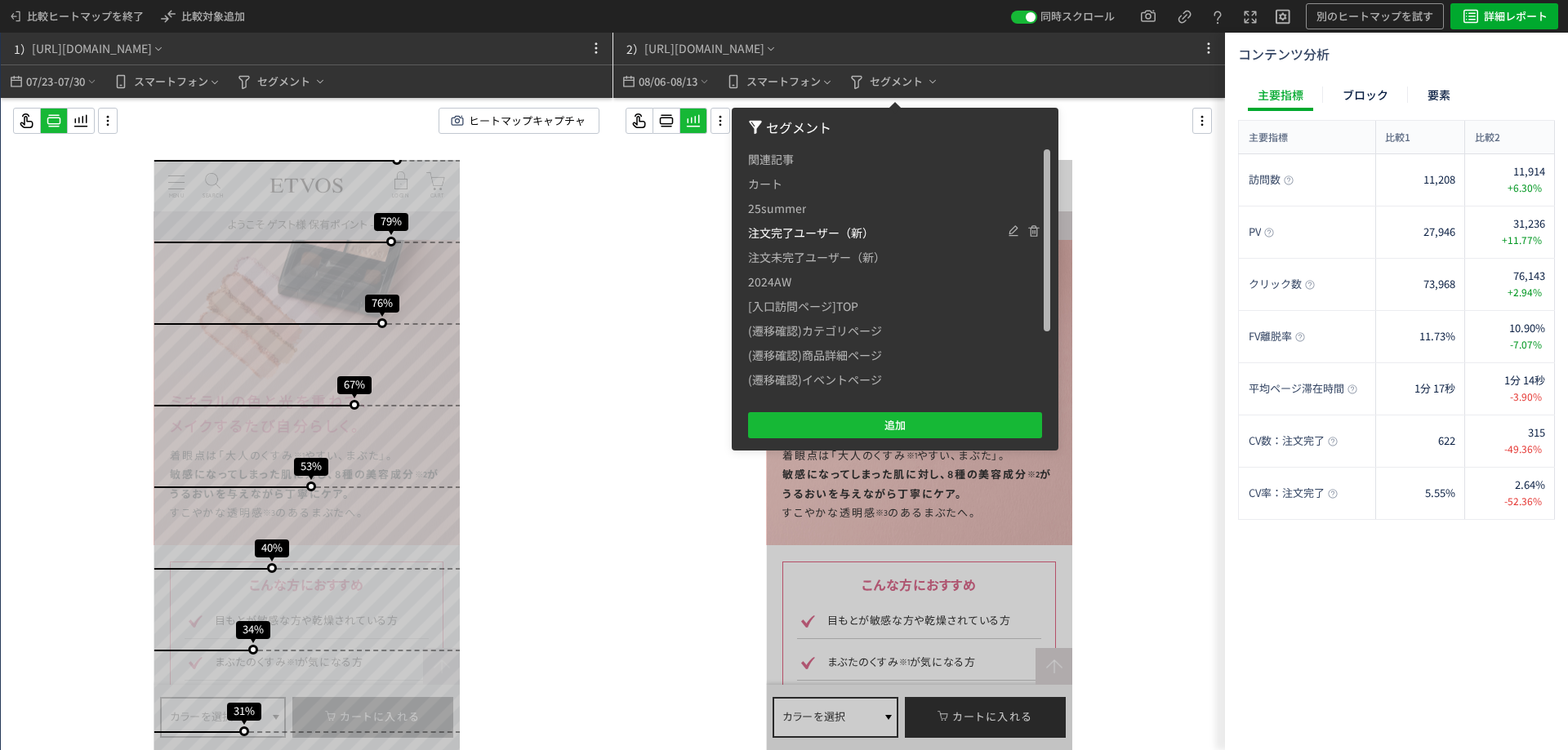
click at [848, 230] on span "注文完了ユーザー（新）" at bounding box center [810, 232] width 125 height 24
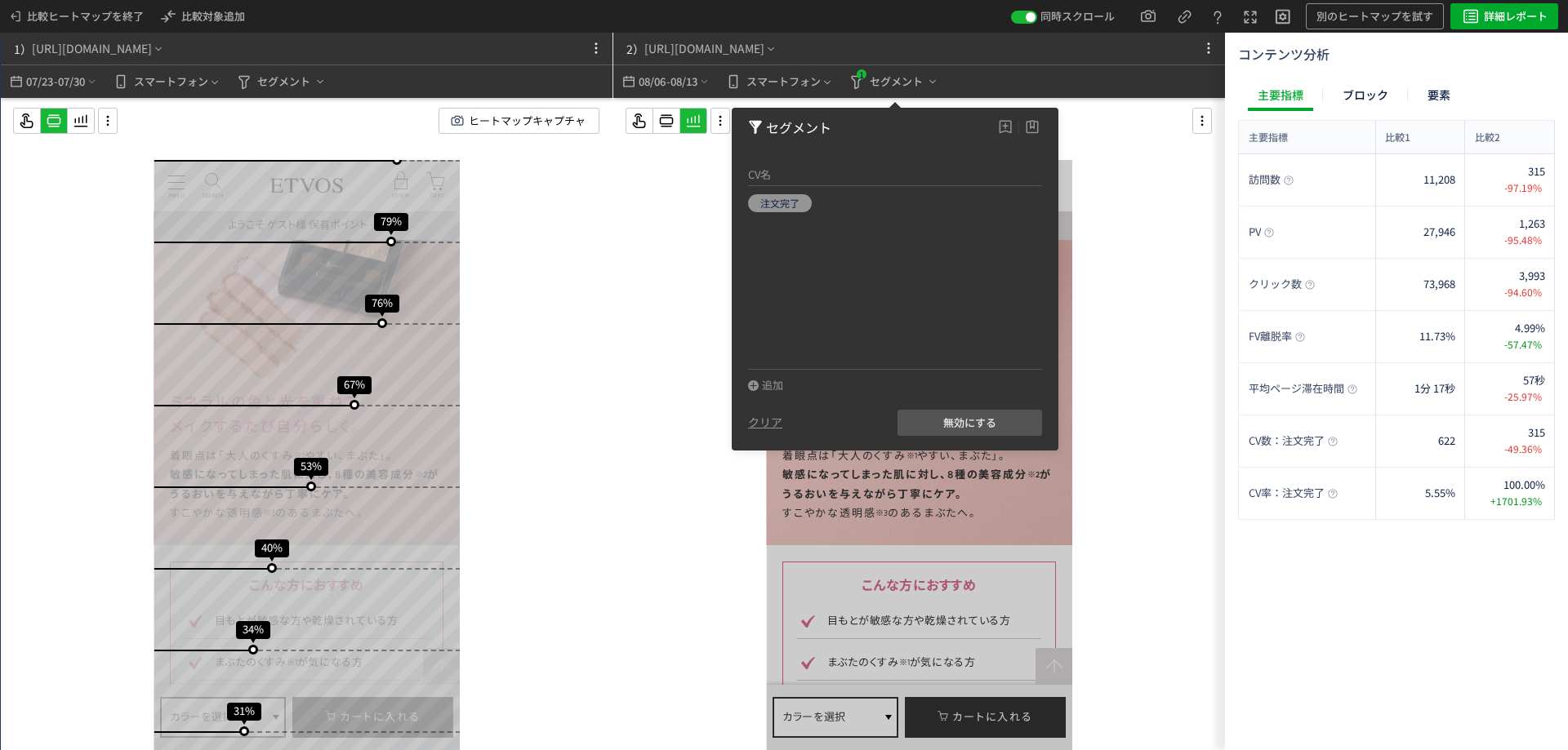
click at [691, 412] on div at bounding box center [919, 457] width 612 height 718
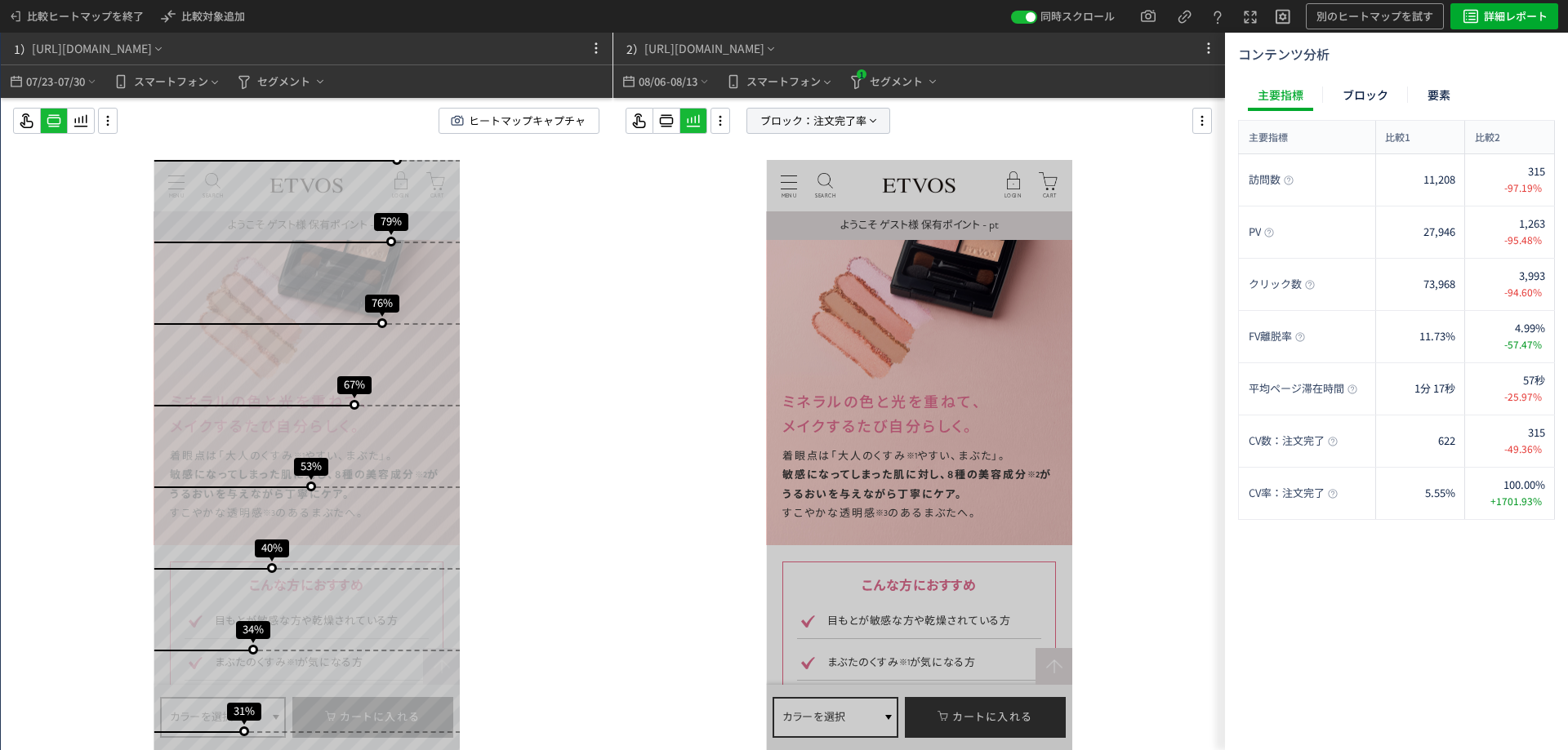
click at [808, 120] on span "ブロック：" at bounding box center [787, 120] width 53 height 24
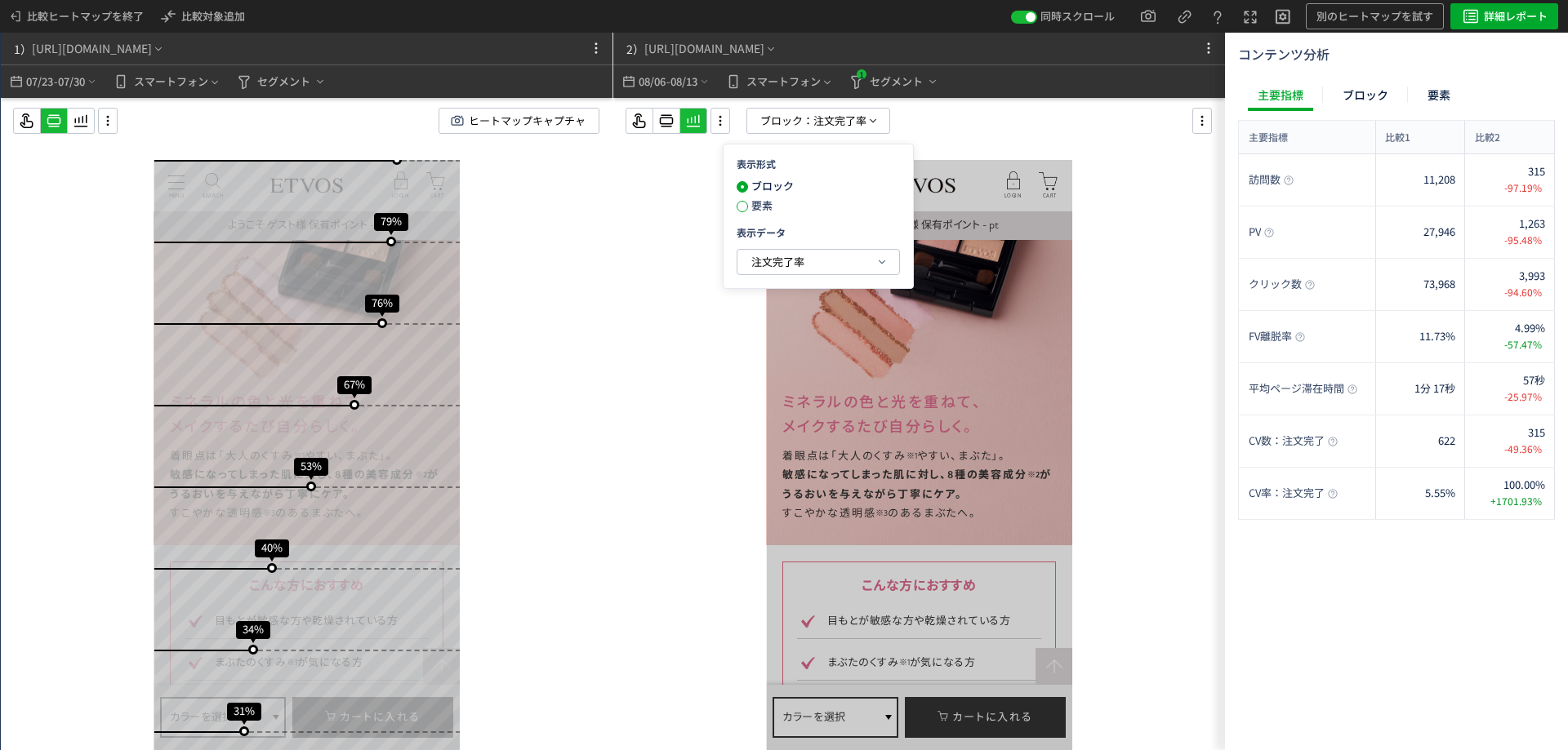
click at [744, 202] on span at bounding box center [743, 207] width 12 height 12
click at [666, 125] on icon at bounding box center [666, 121] width 20 height 20
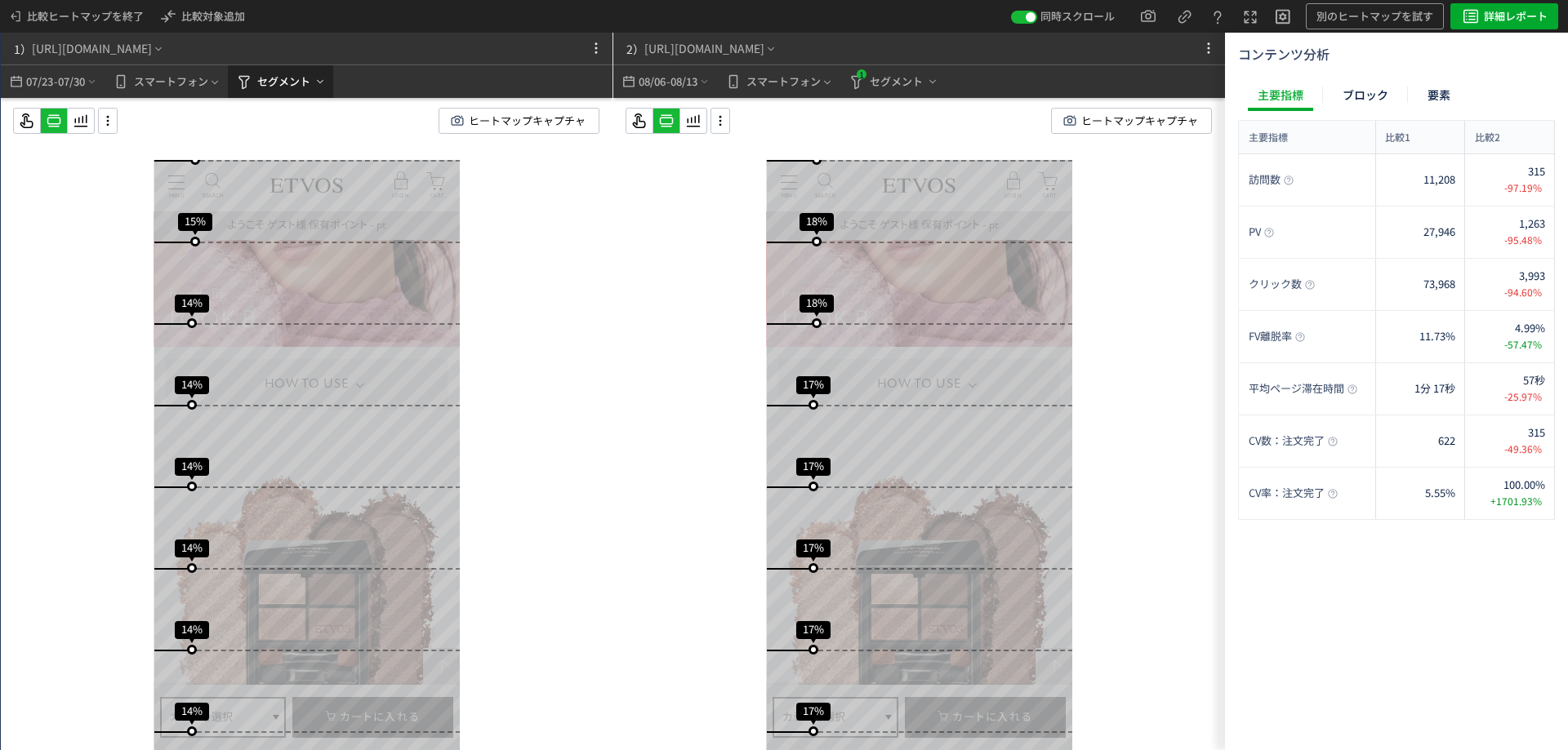
click at [264, 82] on span "セグメント" at bounding box center [284, 81] width 53 height 26
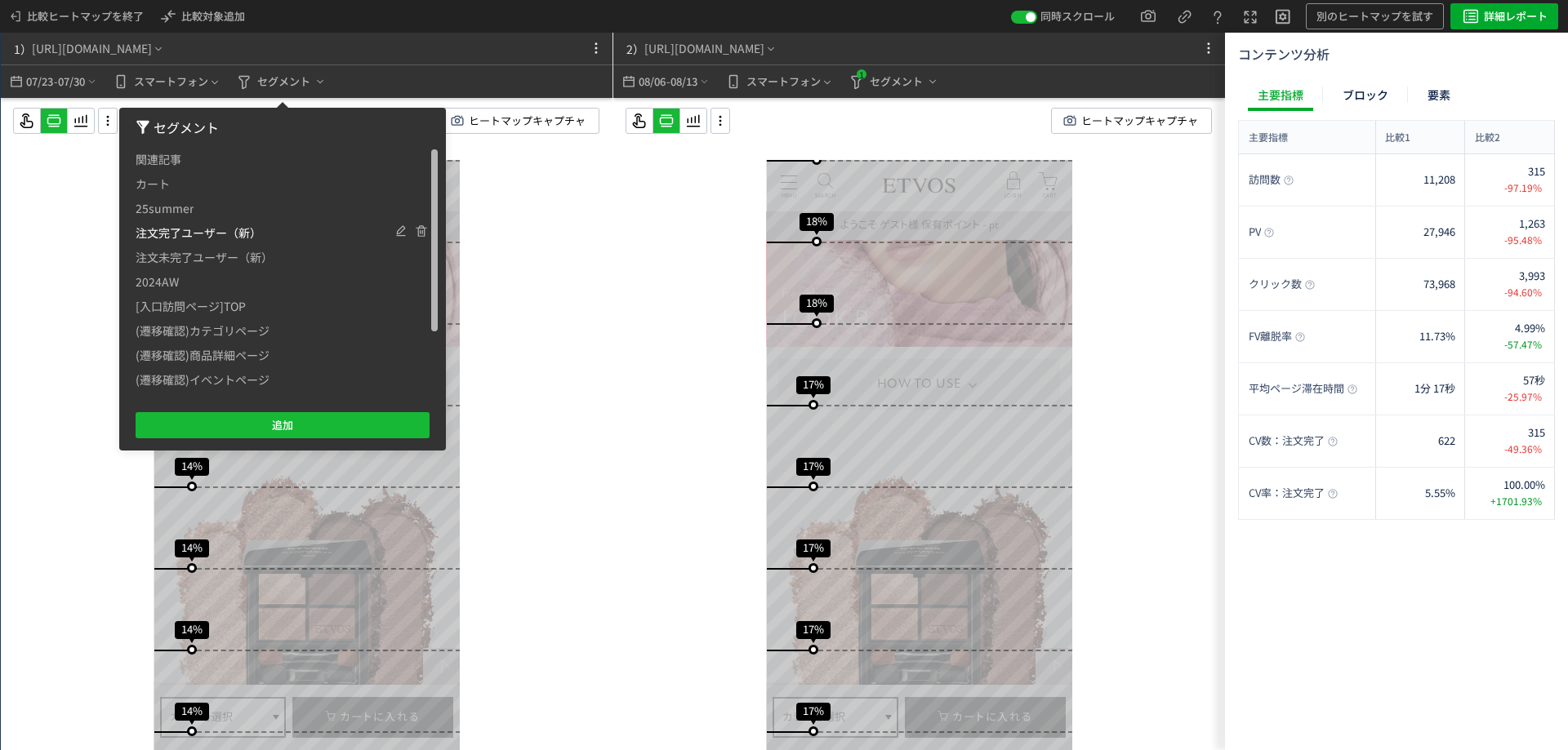
click at [235, 240] on span "注文完了ユーザー（新）" at bounding box center [198, 232] width 125 height 24
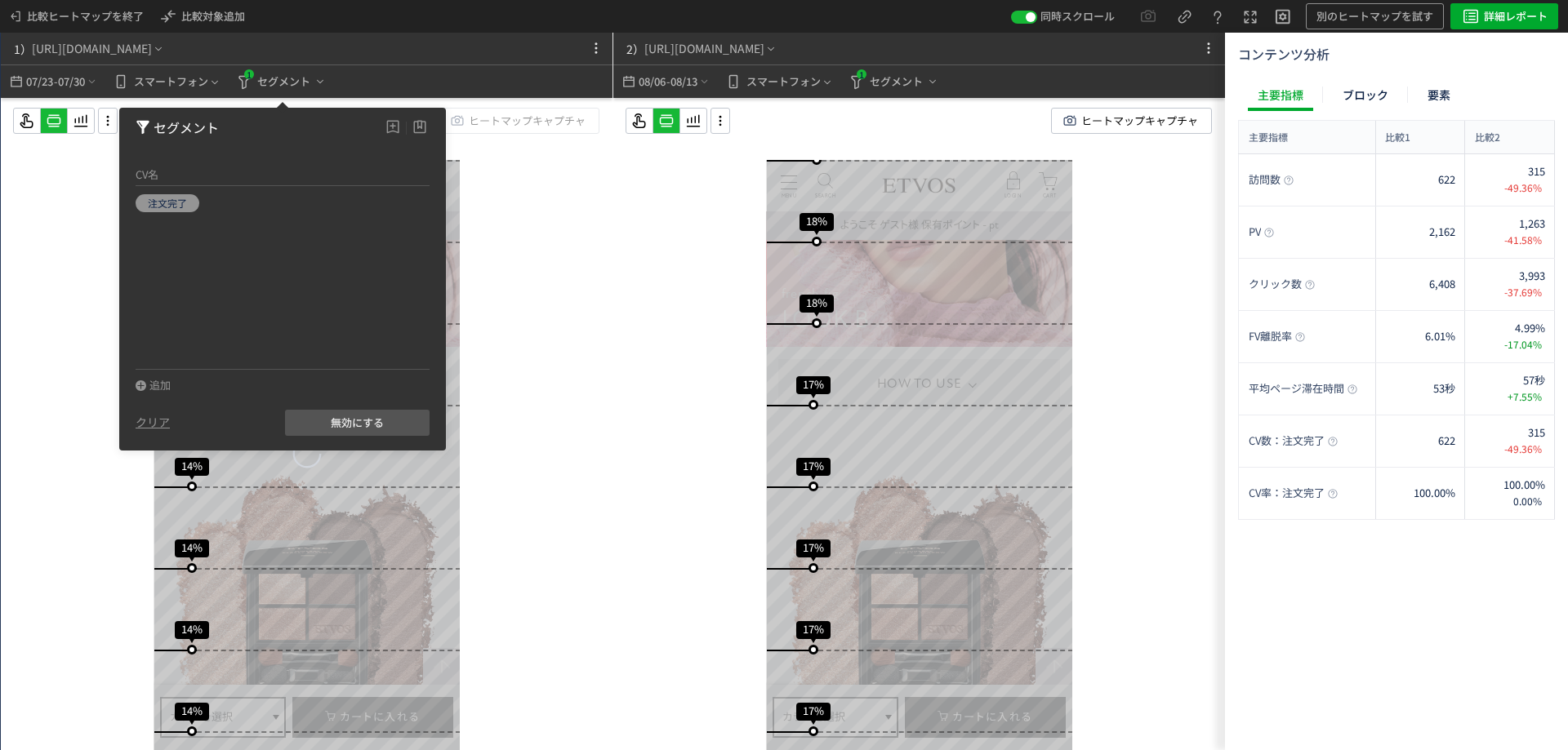
drag, startPoint x: 548, startPoint y: 351, endPoint x: 421, endPoint y: 337, distance: 127.8
click at [548, 351] on div "スクロール開始位置:710px スクロール到達率 89% スクロール到達率 87% スクロール到達率 85% スクロール到達率 84% スクロール到達率 82…" at bounding box center [307, 457] width 612 height 718
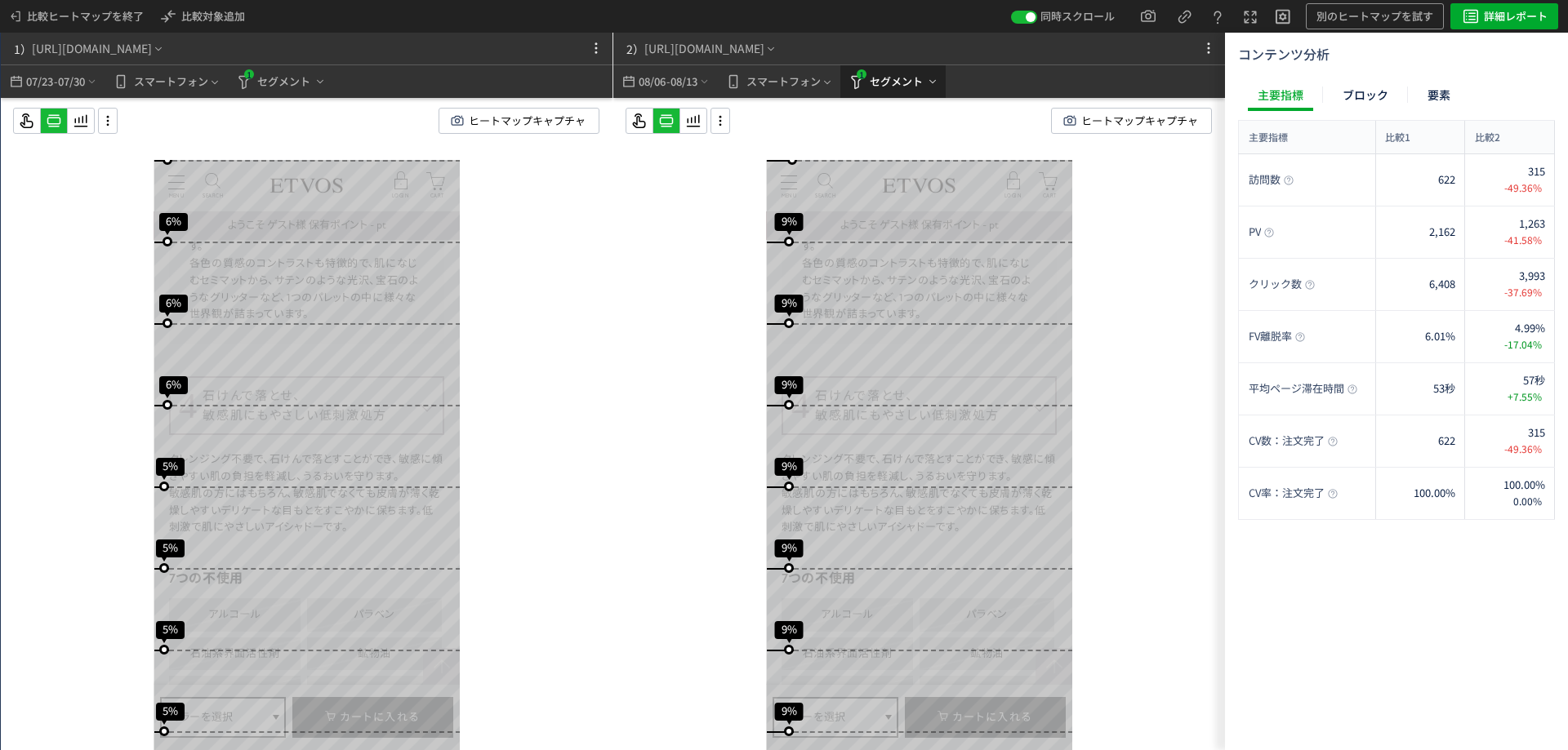
click at [887, 78] on span "セグメント" at bounding box center [897, 81] width 53 height 26
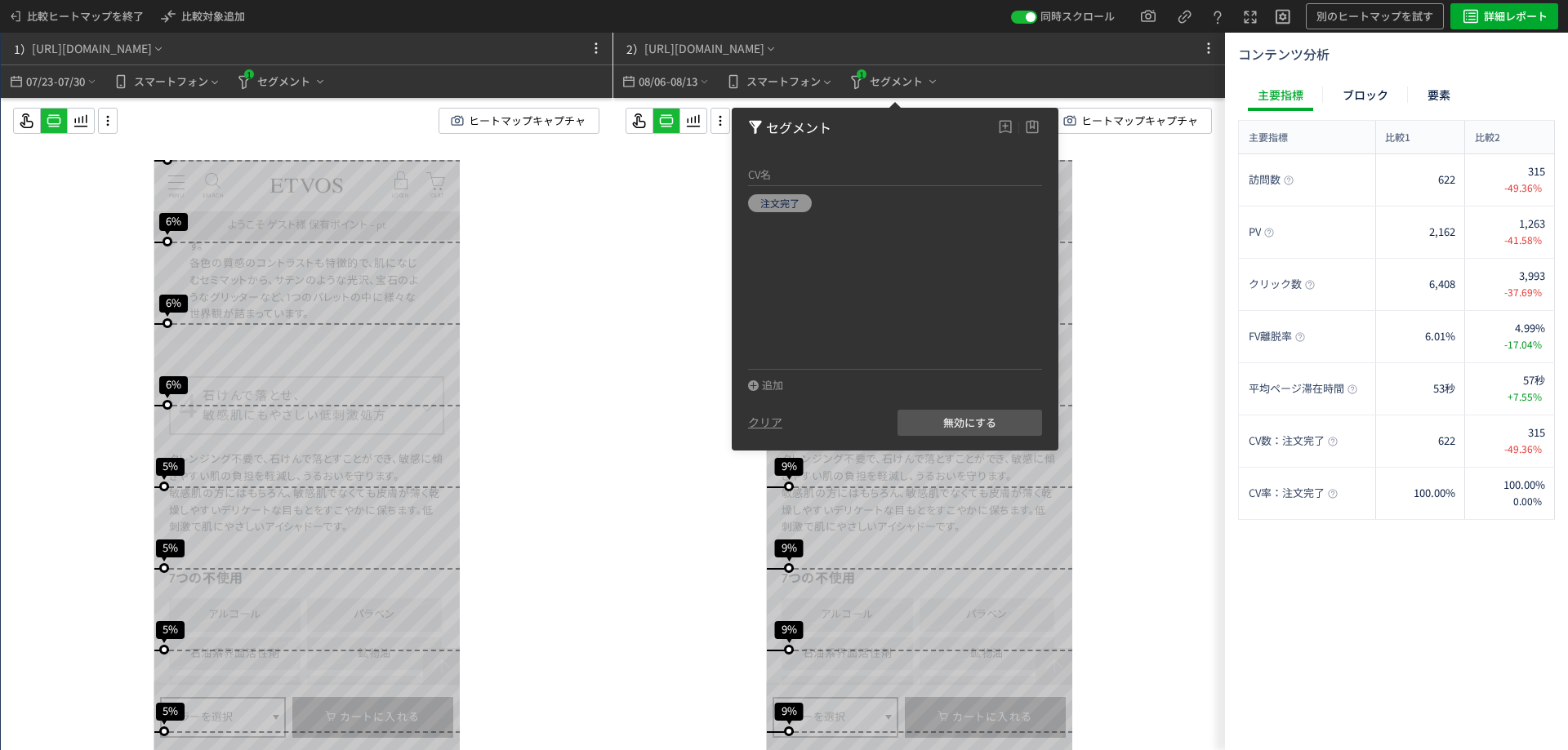
click at [615, 413] on div "スクロール開始位置:713px スクロール到達率 93% スクロール到達率 89% スクロール到達率 84% スクロール到達率 70% スクロール到達率 57…" at bounding box center [919, 457] width 612 height 718
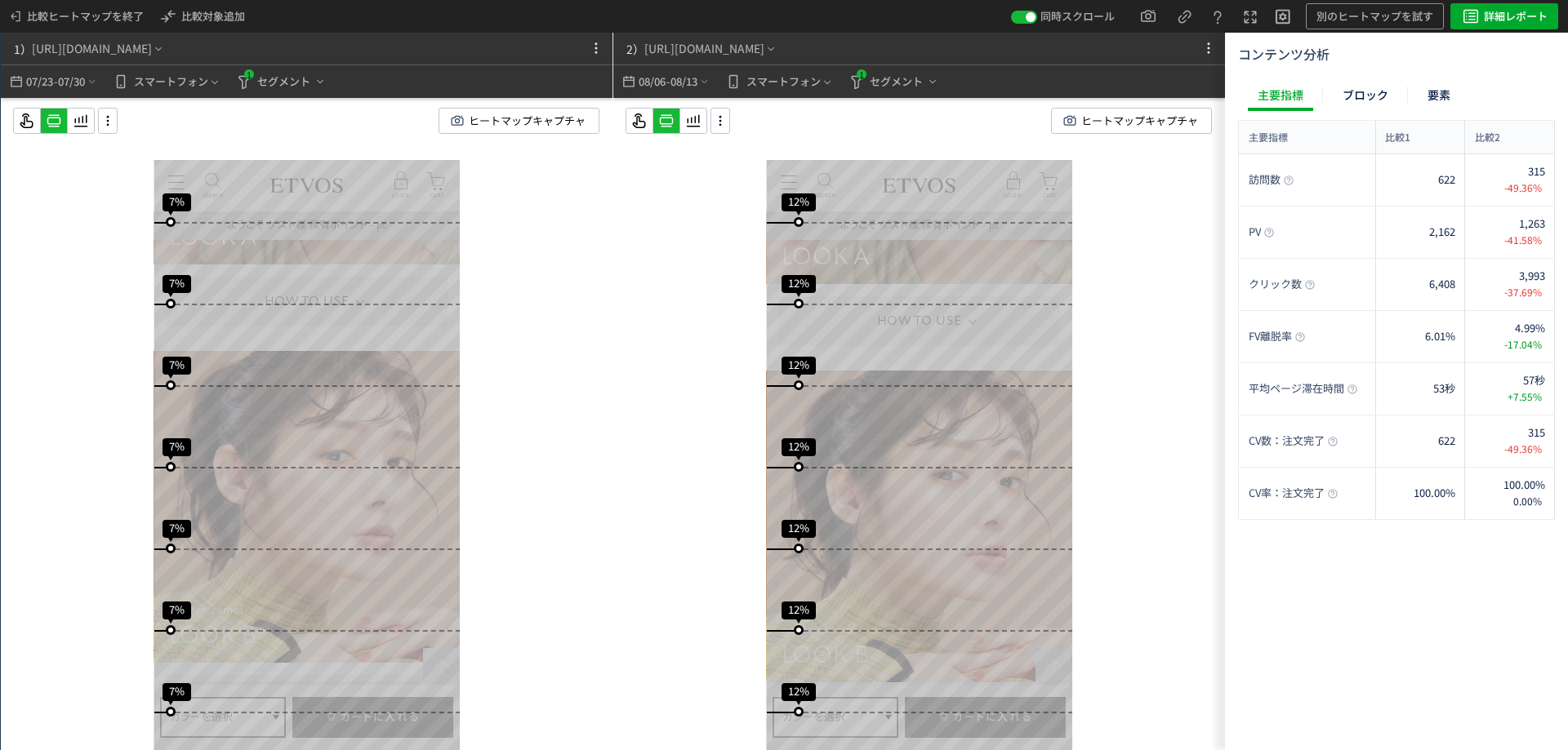
scroll to position [12513, 0]
